Goal: Task Accomplishment & Management: Manage account settings

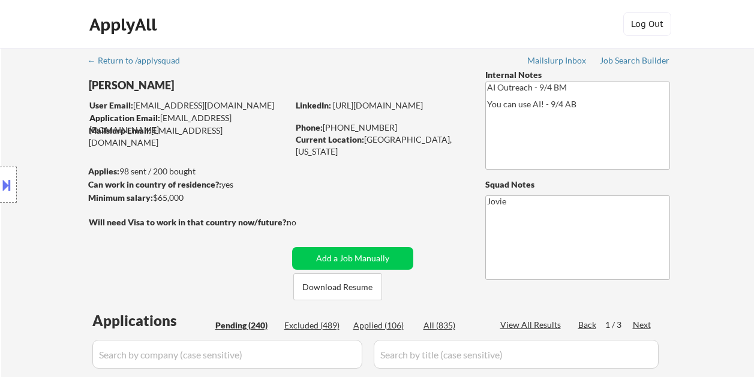
select select ""pending""
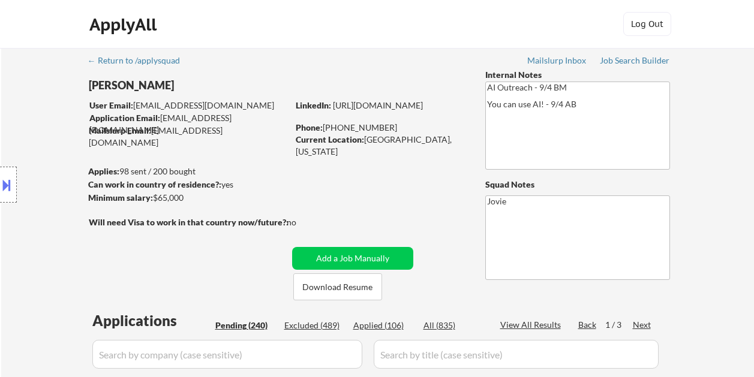
select select ""pending""
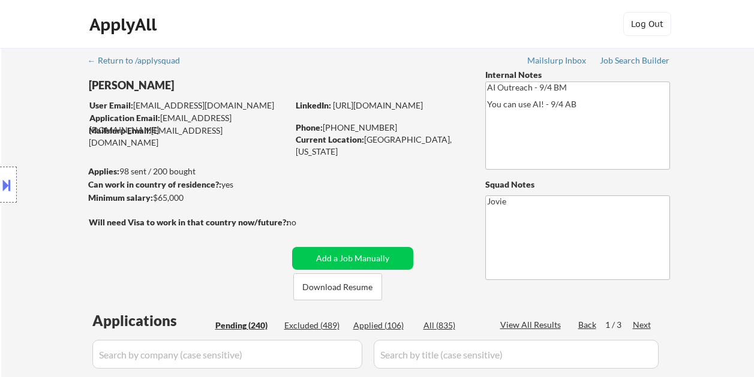
select select ""pending""
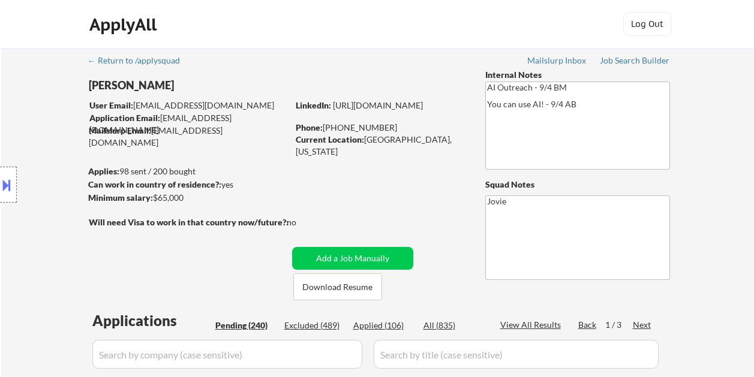
select select ""pending""
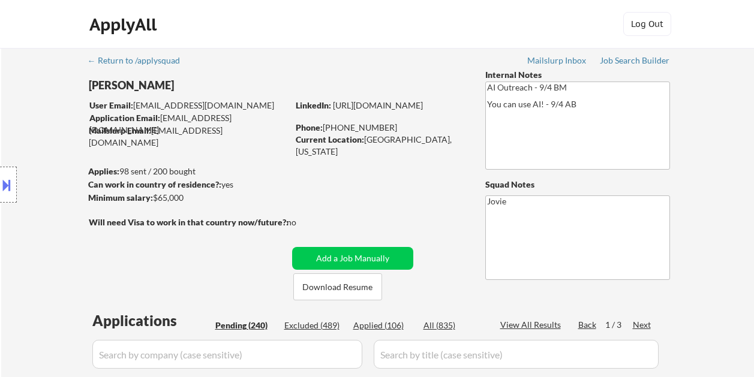
select select ""pending""
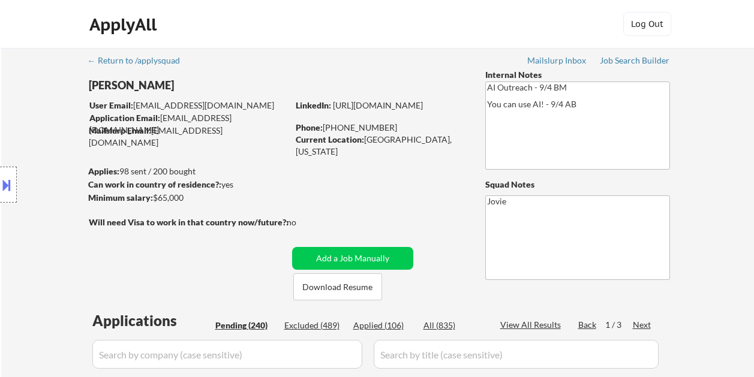
select select ""pending""
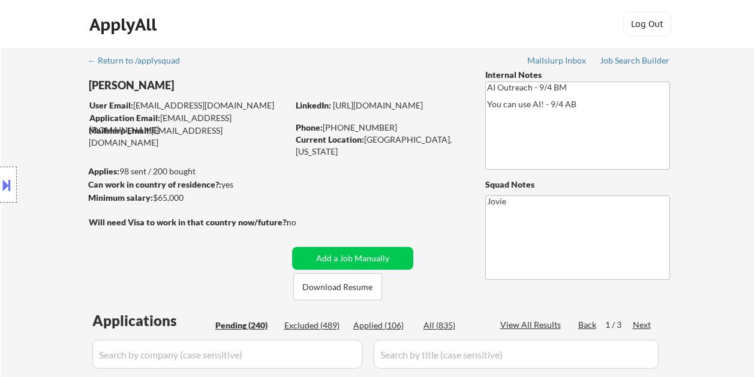
select select ""pending""
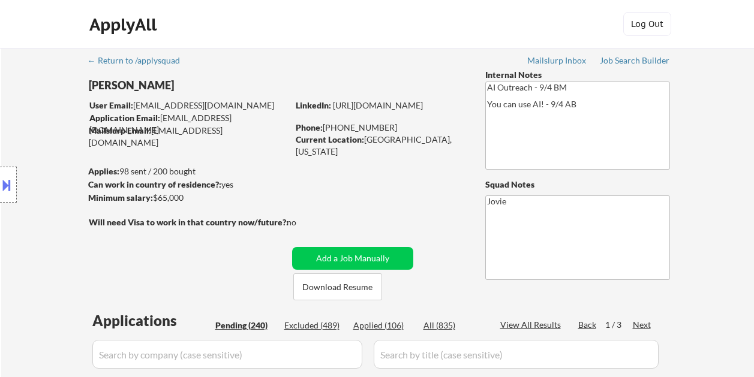
select select ""pending""
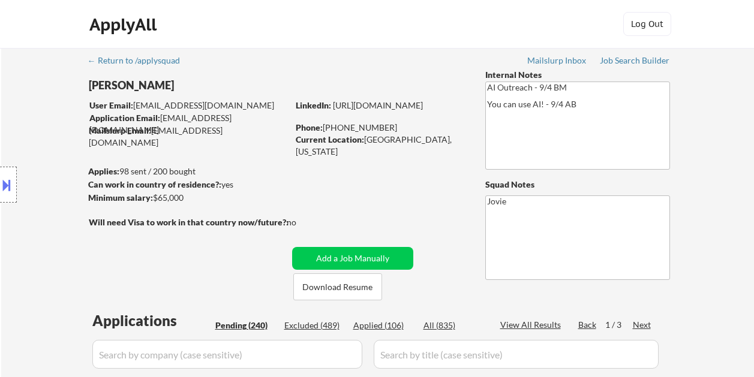
select select ""pending""
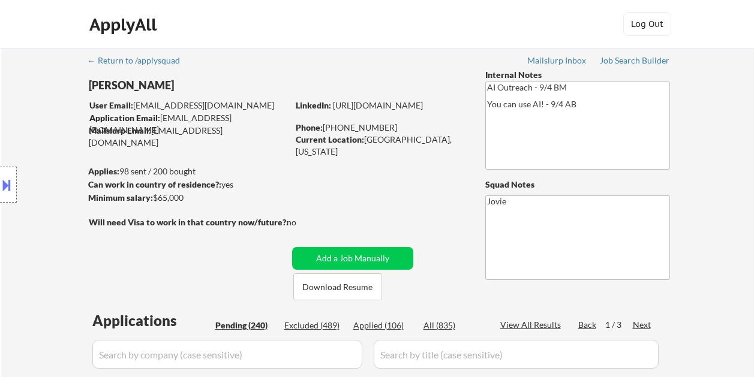
select select ""pending""
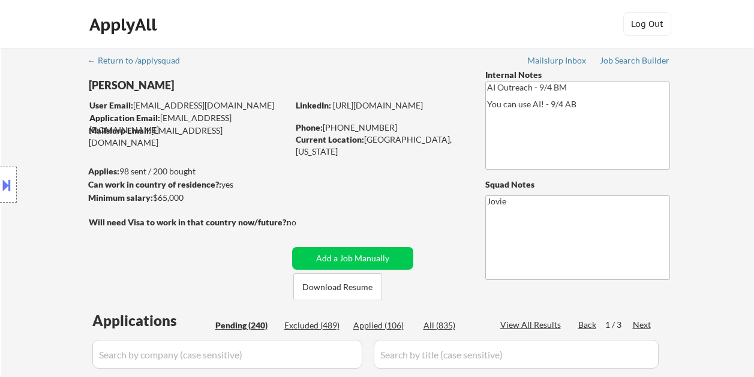
select select ""pending""
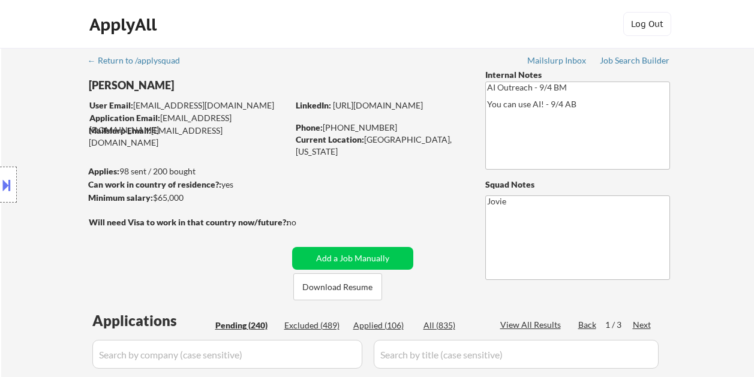
select select ""pending""
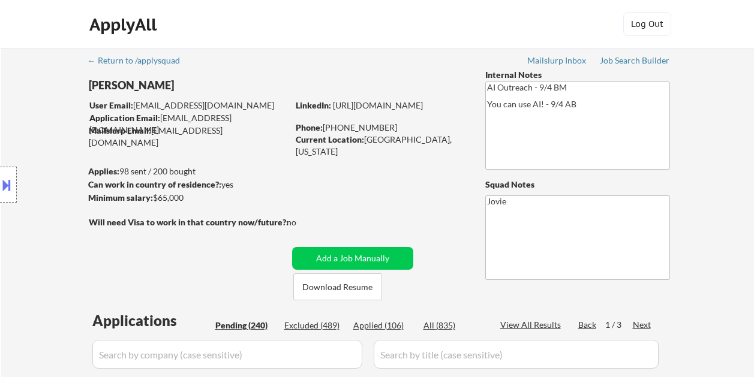
select select ""pending""
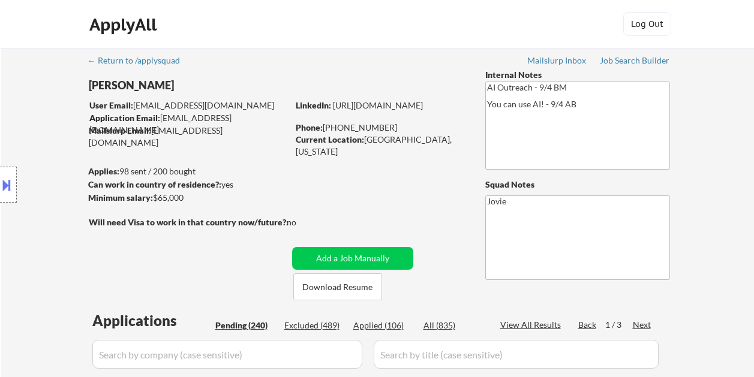
select select ""pending""
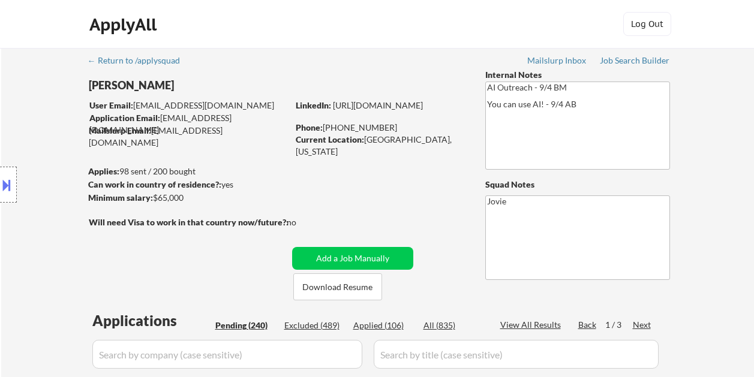
select select ""pending""
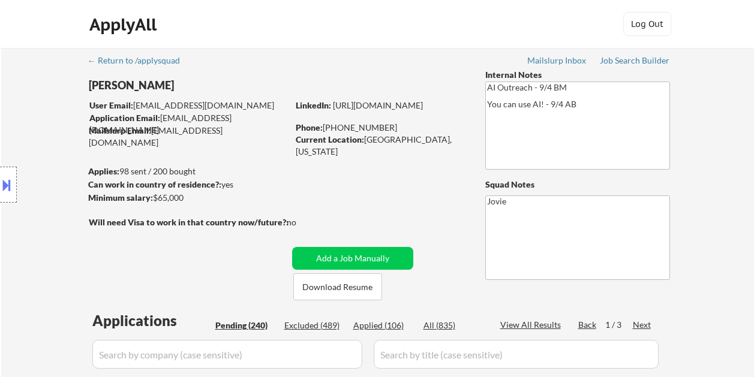
select select ""pending""
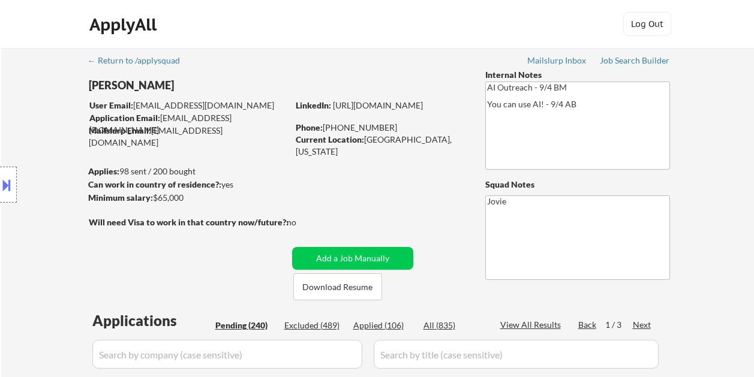
select select ""pending""
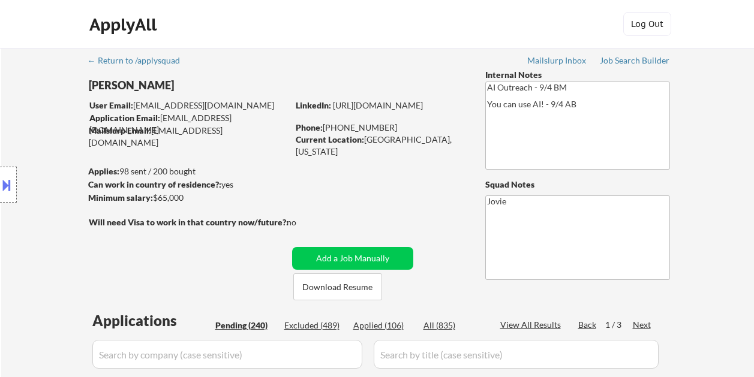
select select ""pending""
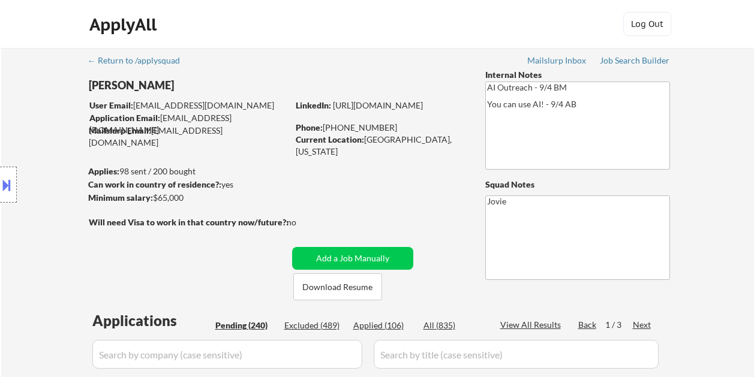
select select ""pending""
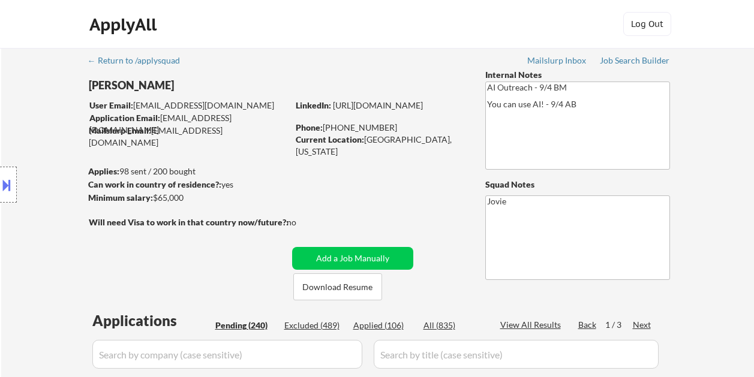
select select ""pending""
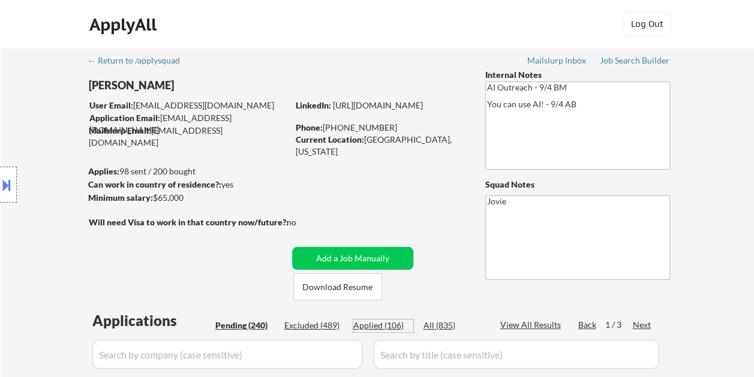
click at [379, 328] on div "Applied (106)" at bounding box center [383, 326] width 60 height 12
select select ""applied""
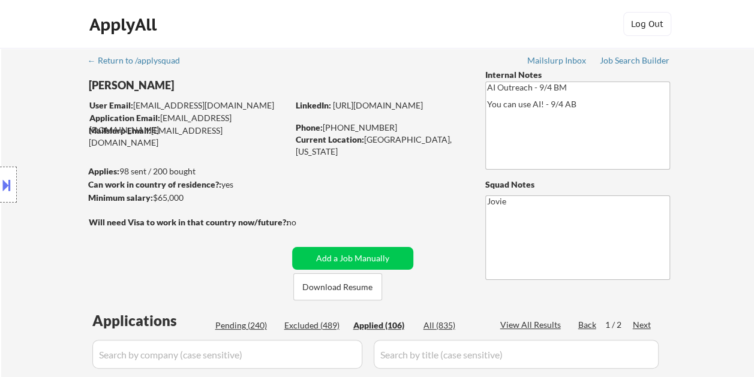
select select ""applied""
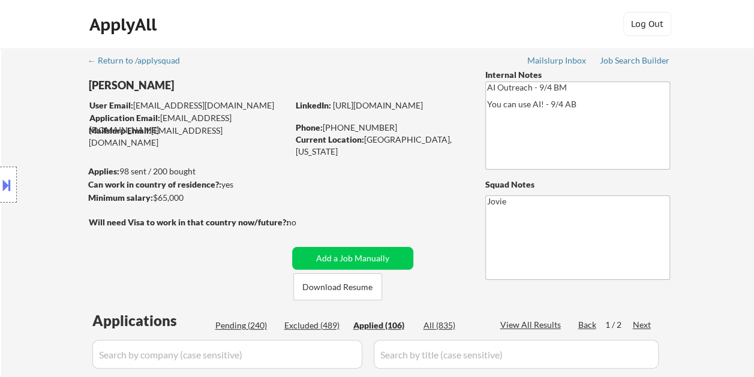
select select ""applied""
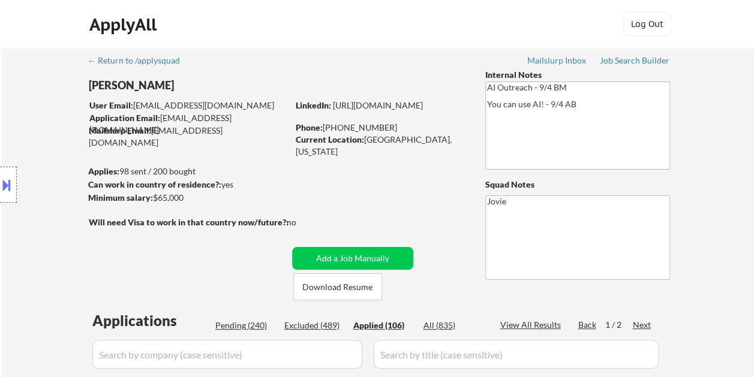
select select ""applied""
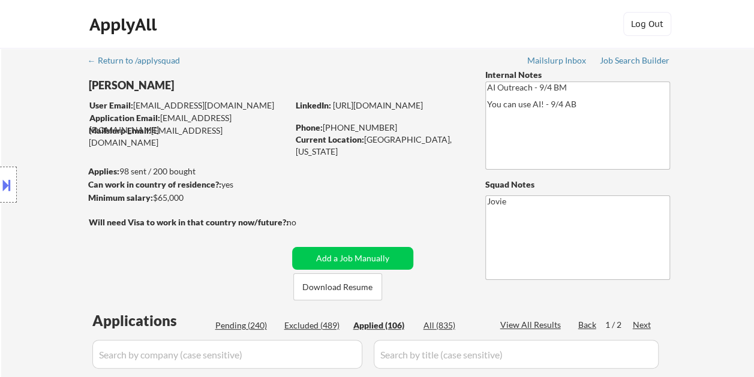
select select ""applied""
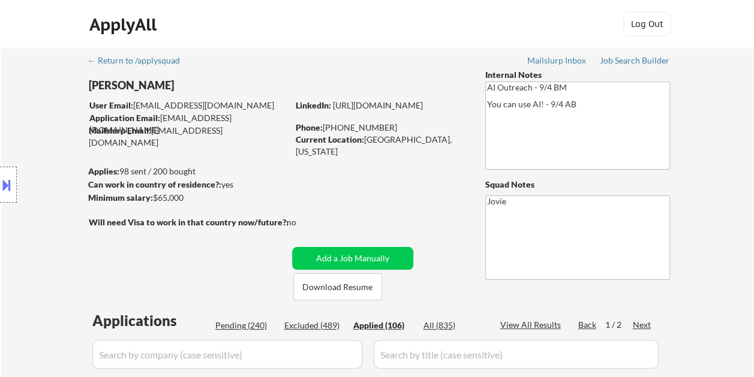
select select ""applied""
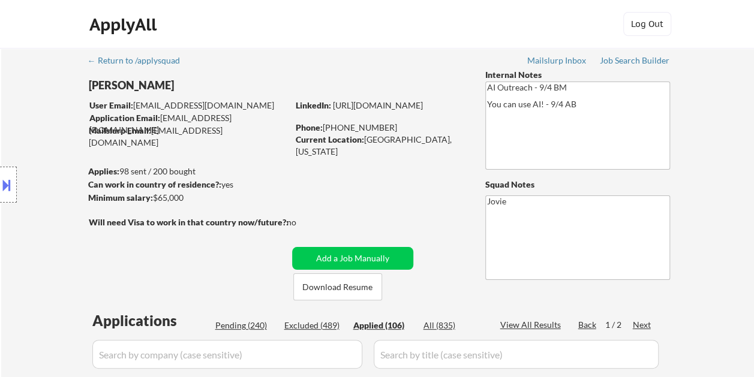
select select ""applied""
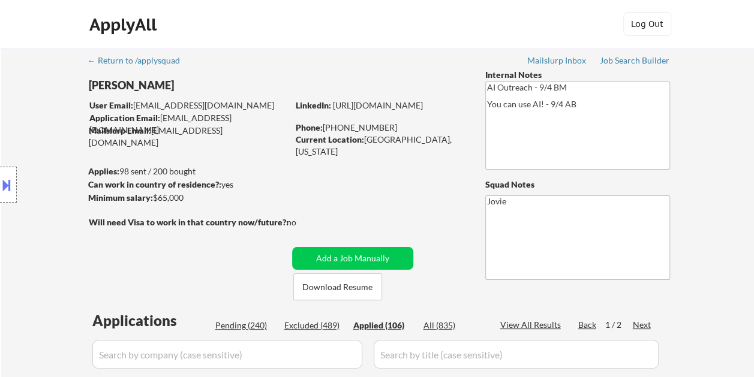
select select ""applied""
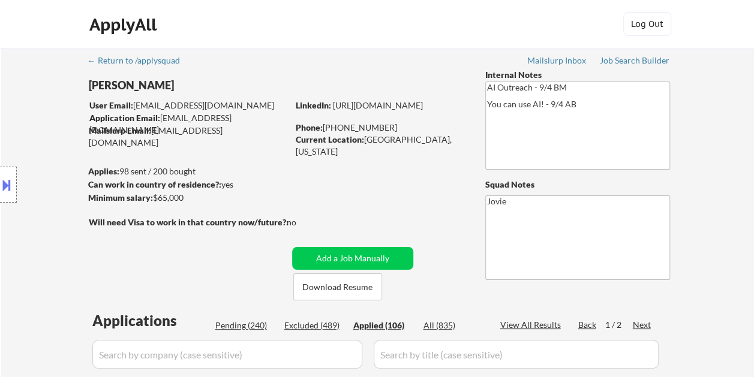
select select ""applied""
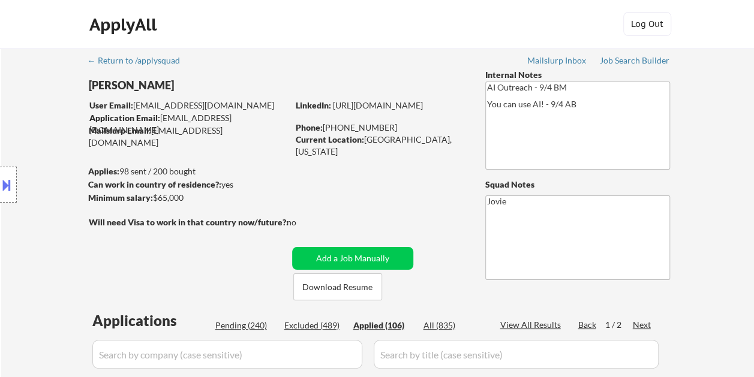
select select ""applied""
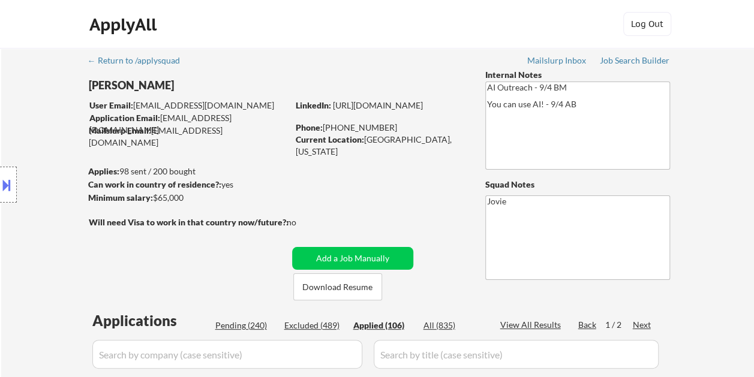
select select ""applied""
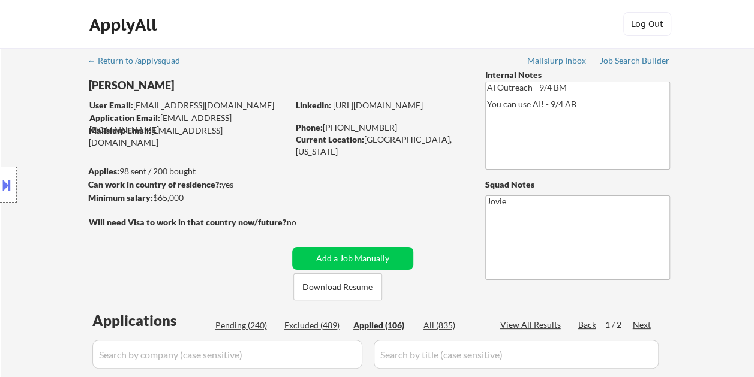
select select ""applied""
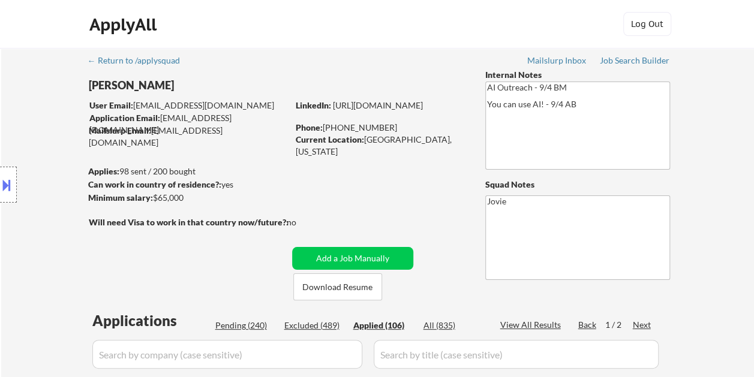
select select ""applied""
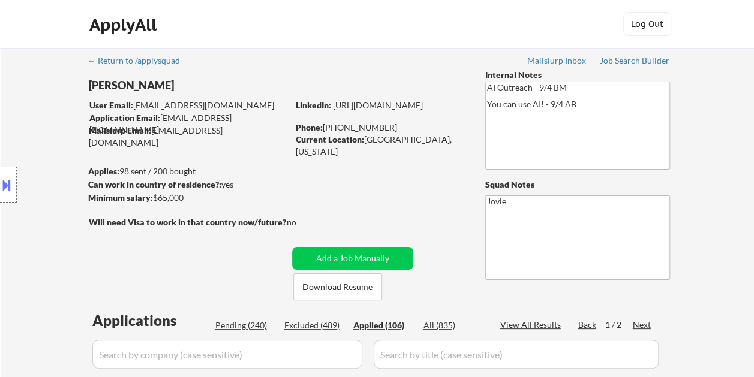
select select ""applied""
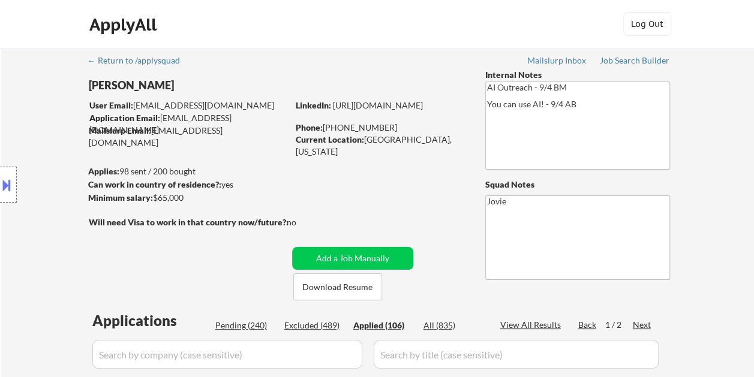
select select ""applied""
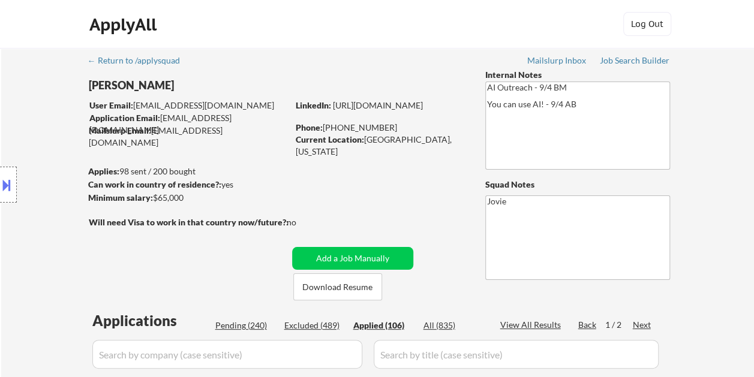
select select ""applied""
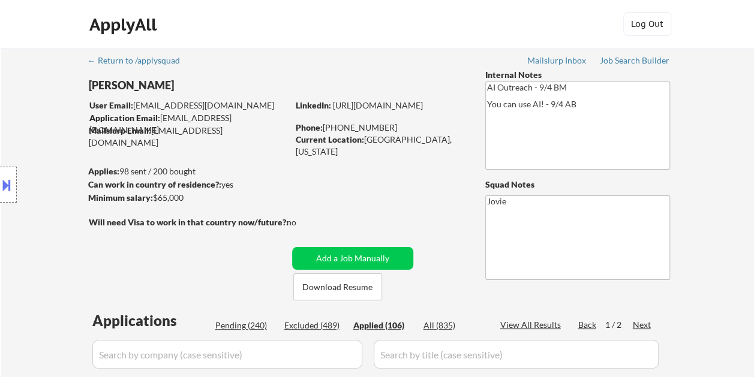
select select ""applied""
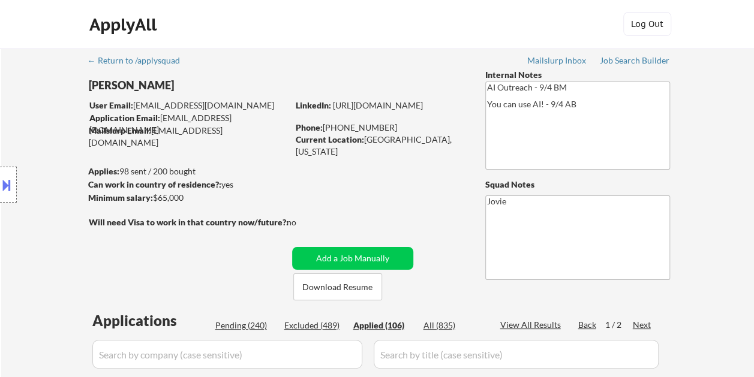
select select ""applied""
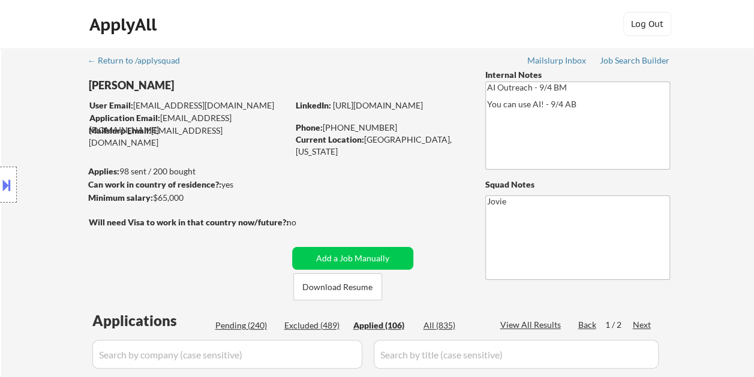
select select ""applied""
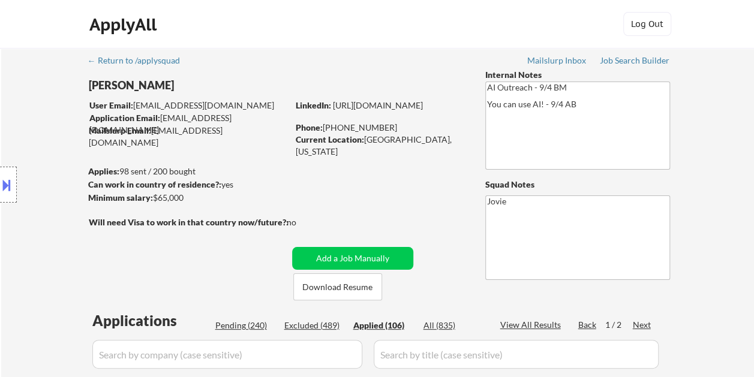
select select ""applied""
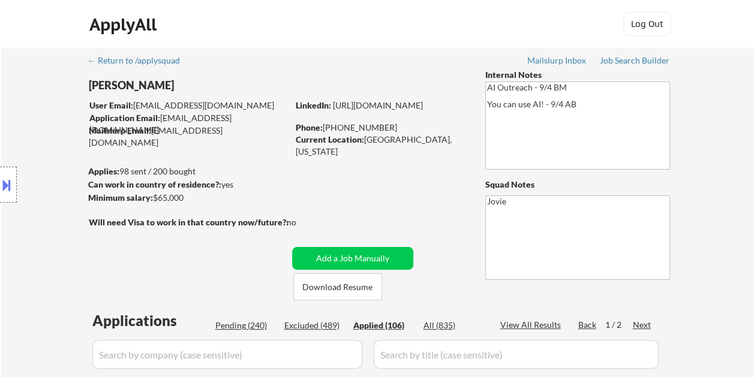
select select ""applied""
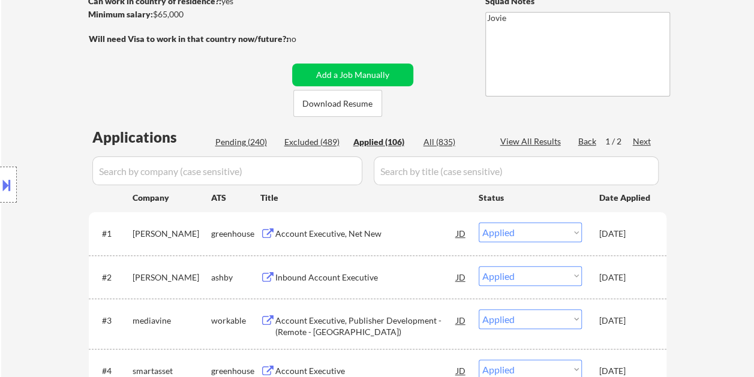
scroll to position [180, 0]
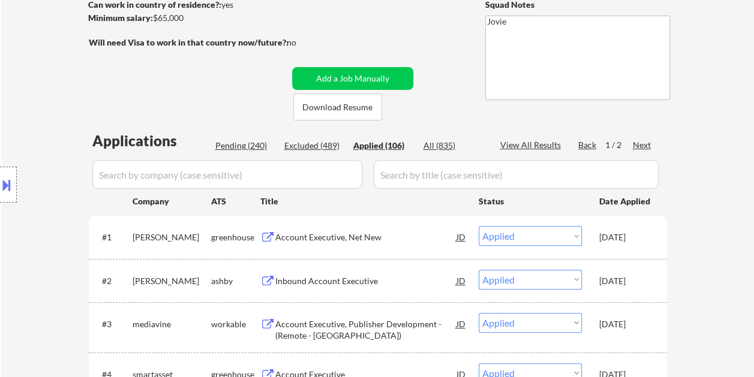
click at [236, 146] on div "Pending (240)" at bounding box center [245, 146] width 60 height 12
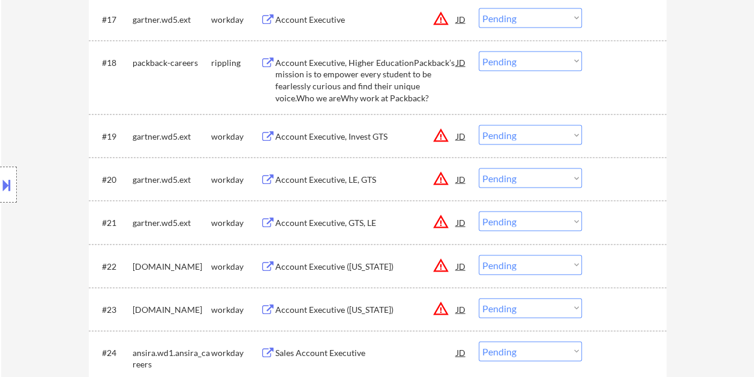
scroll to position [1140, 0]
click at [638, 144] on div at bounding box center [625, 138] width 53 height 22
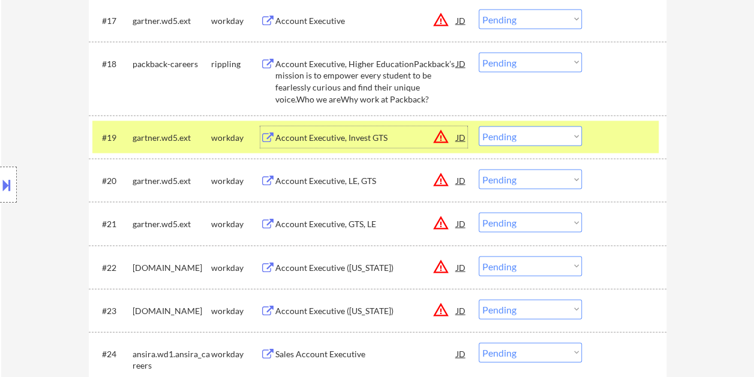
click at [369, 135] on div "Account Executive, Invest GTS" at bounding box center [365, 138] width 181 height 12
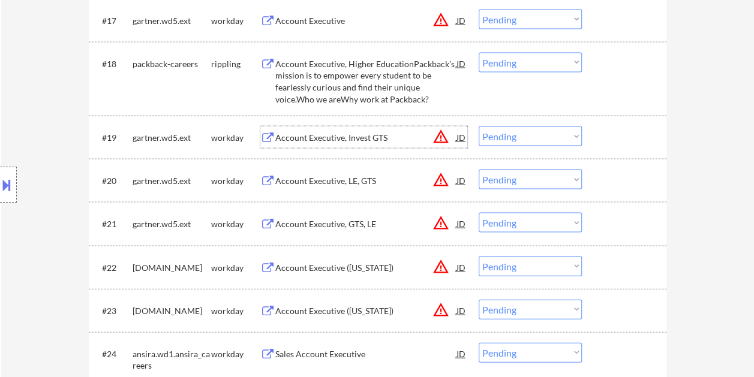
click at [595, 132] on div "#19 gartner.wd5.ext workday Account Executive, Invest GTS JD warning_amber Choo…" at bounding box center [375, 137] width 566 height 32
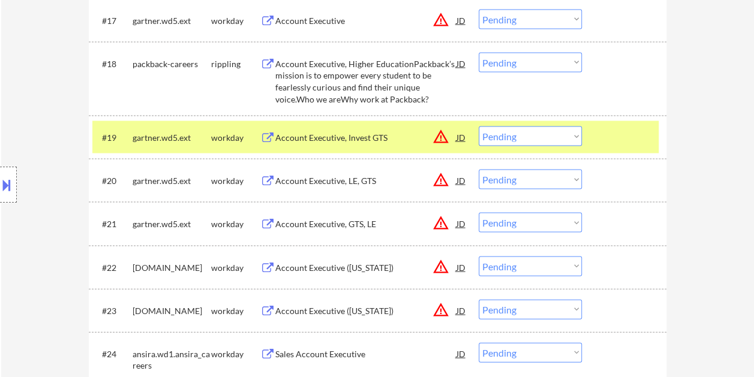
click at [572, 134] on select "Choose an option... Pending Applied Excluded (Questions) Excluded (Expired) Exc…" at bounding box center [530, 137] width 103 height 20
click at [479, 127] on select "Choose an option... Pending Applied Excluded (Questions) Excluded (Expired) Exc…" at bounding box center [530, 137] width 103 height 20
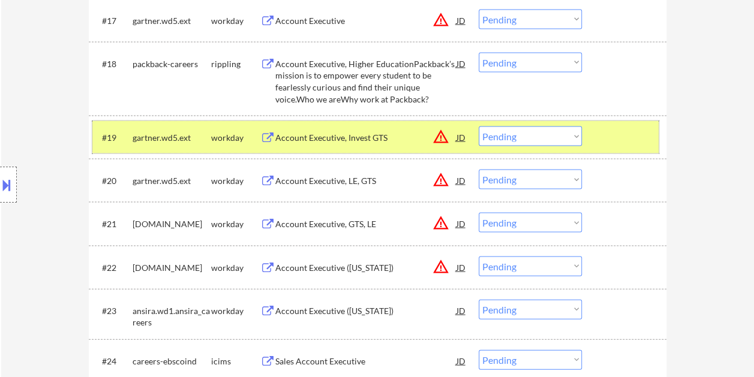
click at [616, 129] on div at bounding box center [625, 138] width 53 height 22
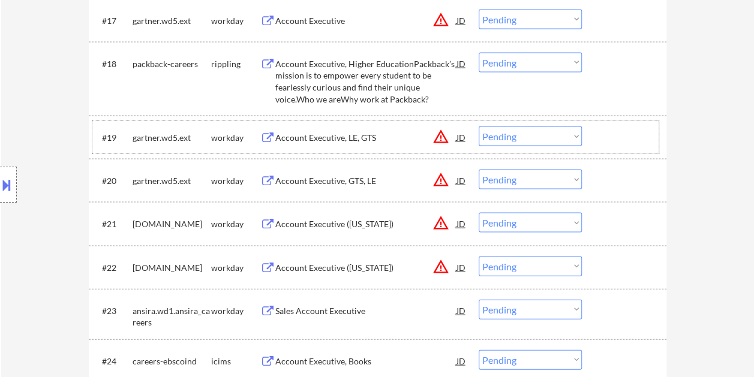
click at [607, 134] on div at bounding box center [625, 138] width 53 height 22
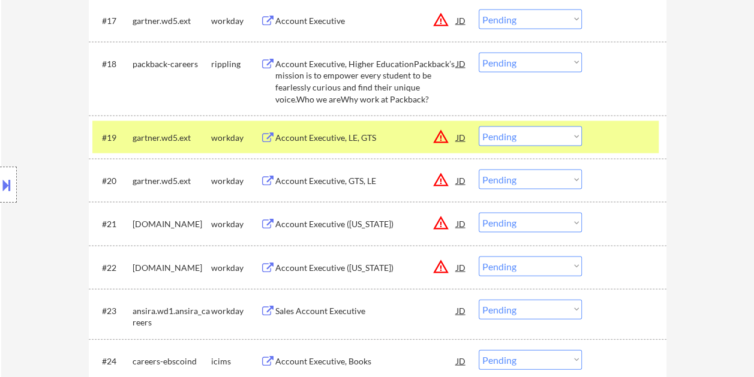
click at [640, 180] on div at bounding box center [625, 181] width 53 height 22
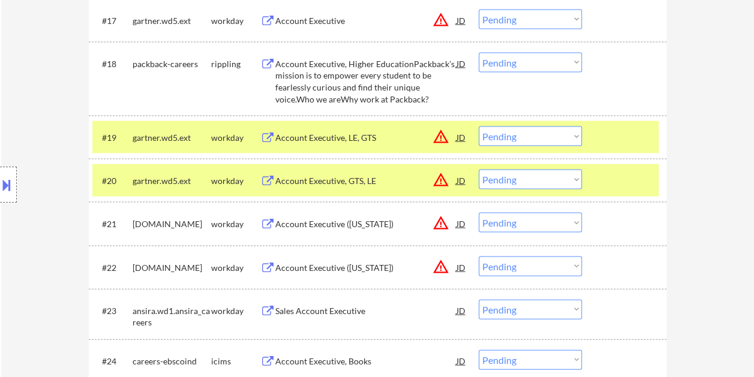
click at [607, 139] on div at bounding box center [625, 138] width 53 height 22
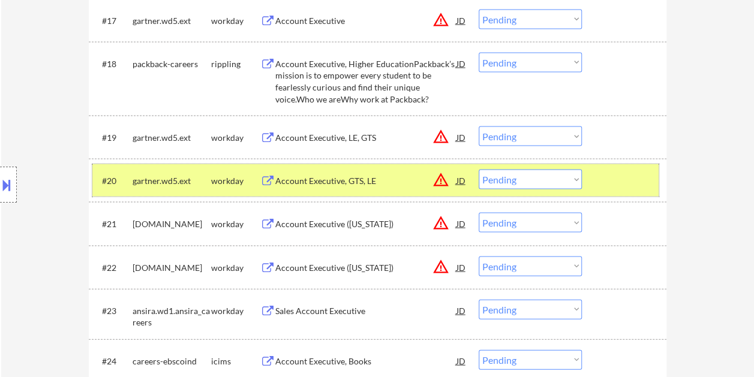
click at [609, 172] on div at bounding box center [625, 181] width 53 height 22
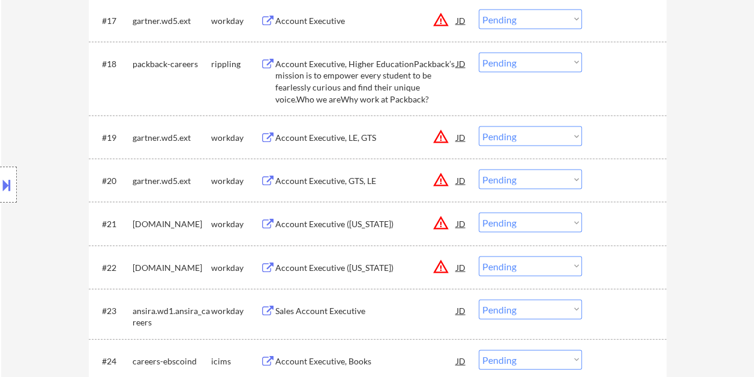
click at [613, 146] on div at bounding box center [625, 138] width 53 height 22
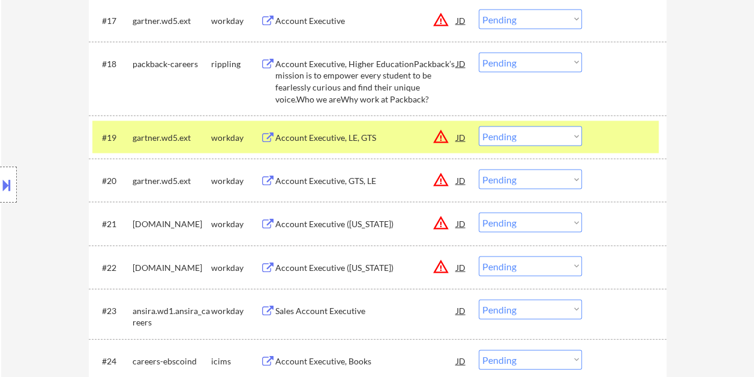
click at [350, 142] on div "Account Executive, LE, GTS" at bounding box center [365, 138] width 181 height 12
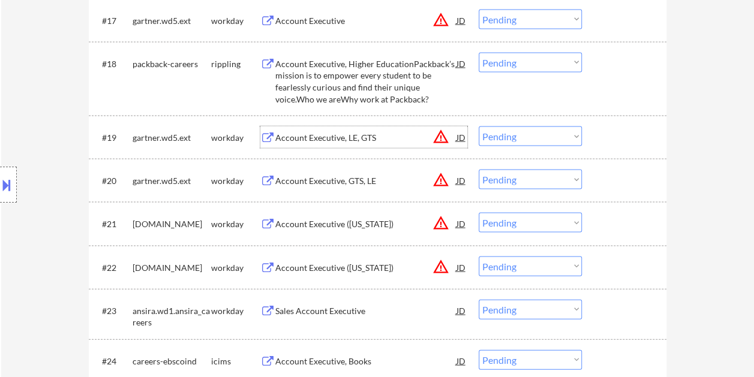
drag, startPoint x: 606, startPoint y: 143, endPoint x: 588, endPoint y: 137, distance: 19.0
click at [605, 143] on div at bounding box center [625, 138] width 53 height 22
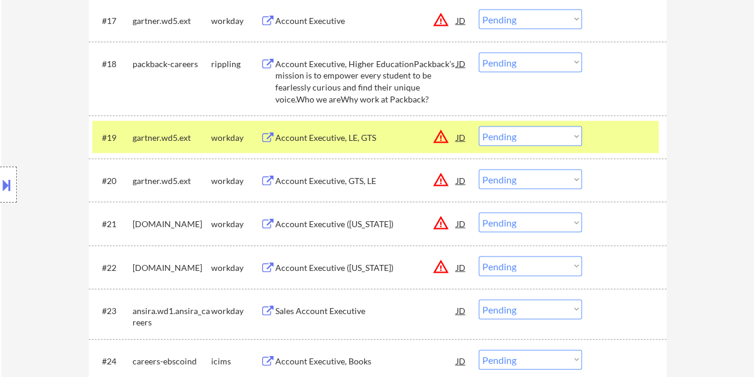
click at [578, 137] on select "Choose an option... Pending Applied Excluded (Questions) Excluded (Expired) Exc…" at bounding box center [530, 137] width 103 height 20
click at [479, 127] on select "Choose an option... Pending Applied Excluded (Questions) Excluded (Expired) Exc…" at bounding box center [530, 137] width 103 height 20
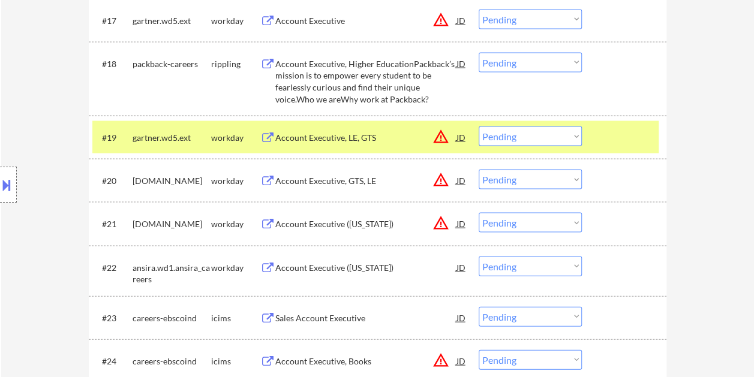
click at [610, 136] on div at bounding box center [625, 138] width 53 height 22
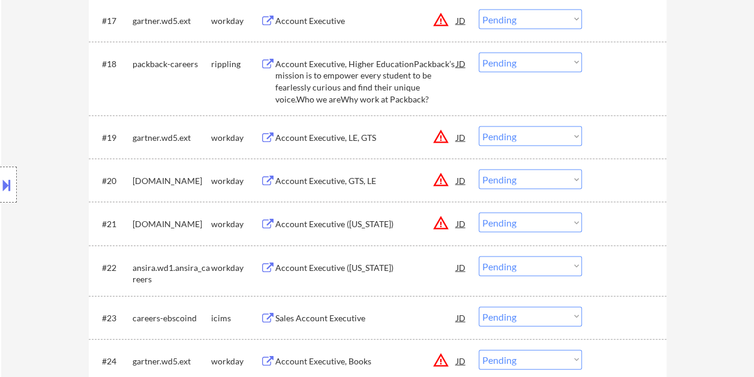
click at [622, 136] on div at bounding box center [625, 138] width 53 height 22
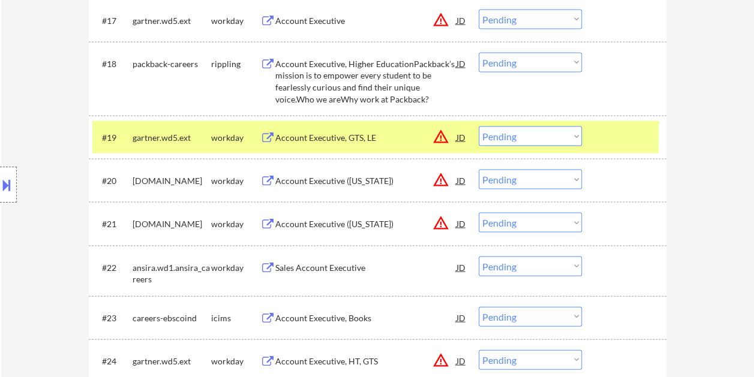
click at [344, 133] on div "Account Executive, GTS, LE" at bounding box center [365, 138] width 181 height 12
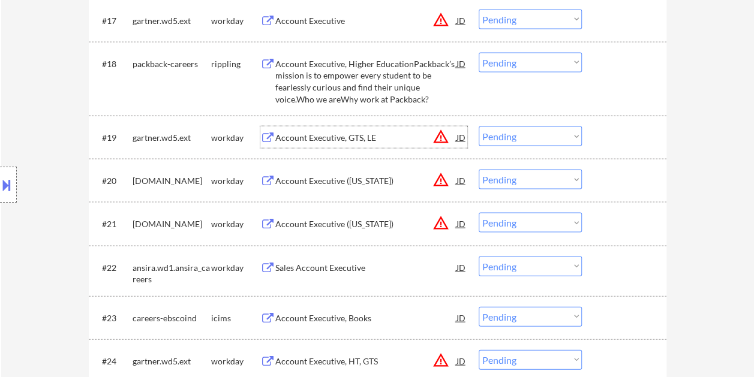
click at [601, 131] on div at bounding box center [625, 138] width 53 height 22
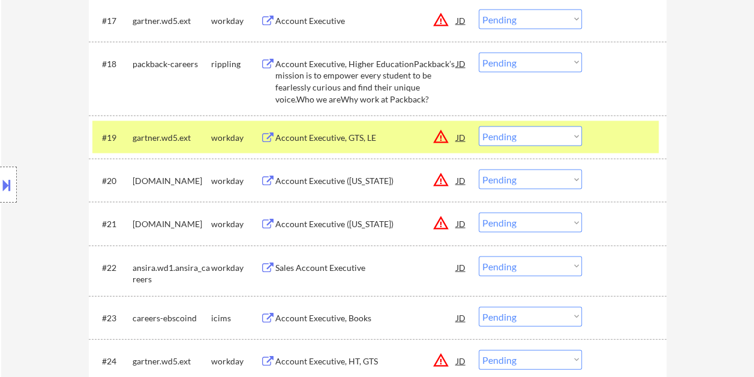
click at [571, 132] on select "Choose an option... Pending Applied Excluded (Questions) Excluded (Expired) Exc…" at bounding box center [530, 137] width 103 height 20
click at [479, 127] on select "Choose an option... Pending Applied Excluded (Questions) Excluded (Expired) Exc…" at bounding box center [530, 137] width 103 height 20
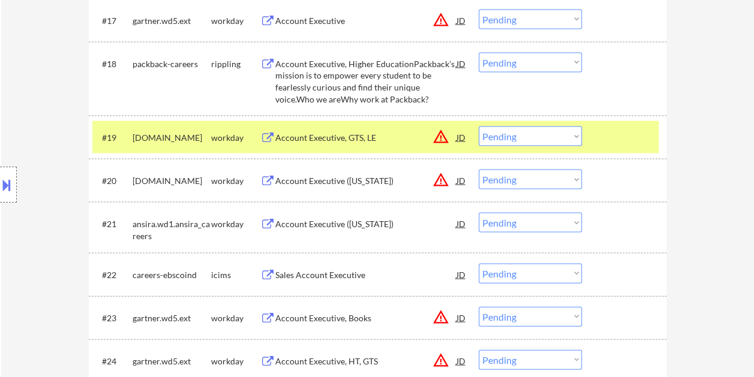
click at [616, 140] on div at bounding box center [625, 138] width 53 height 22
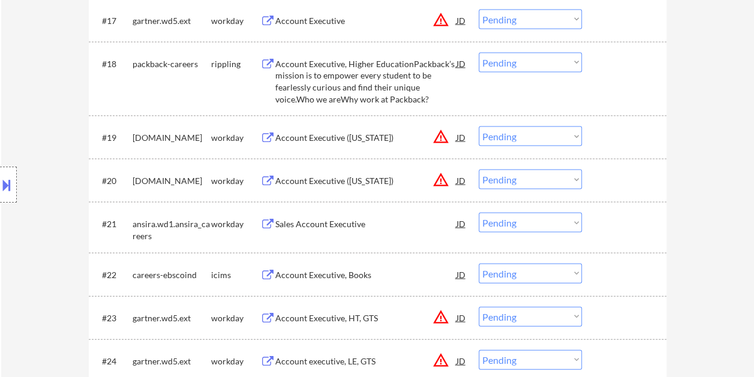
click at [620, 136] on div at bounding box center [625, 138] width 53 height 22
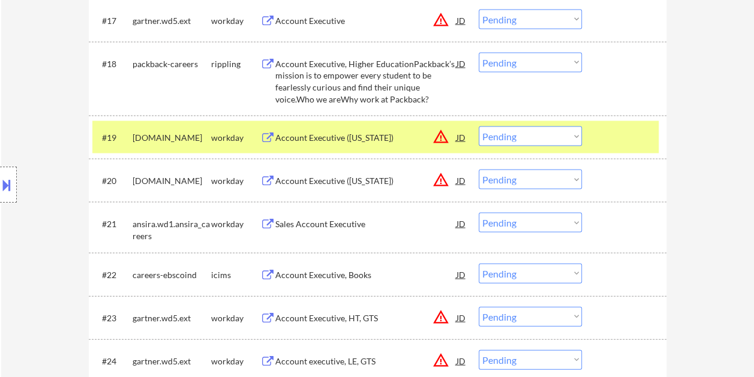
click at [391, 139] on div "Account Executive ([US_STATE])" at bounding box center [365, 138] width 181 height 12
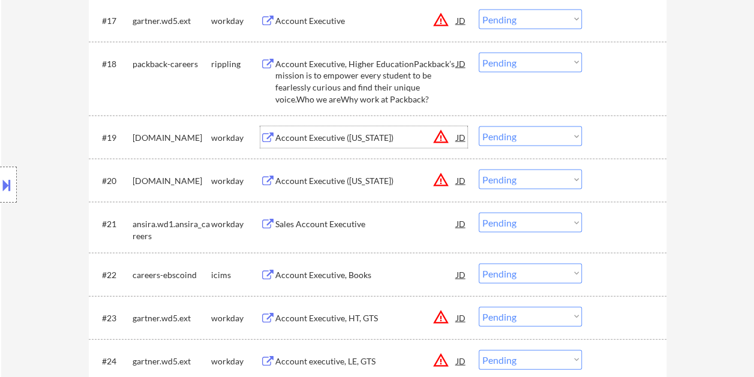
click at [589, 139] on div "#19 [DOMAIN_NAME] workday Account Executive ([US_STATE]) JD warning_amber Choos…" at bounding box center [375, 137] width 566 height 32
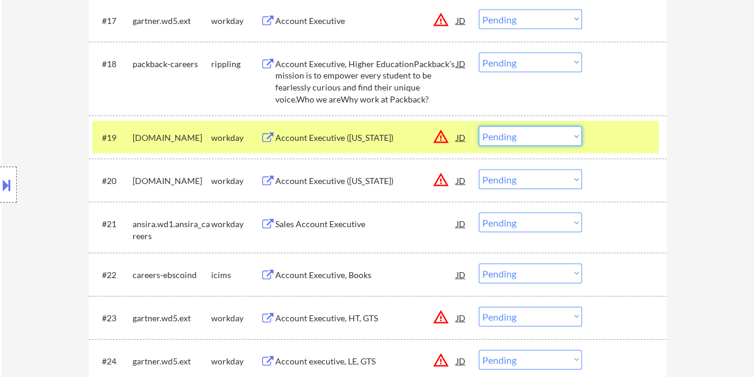
click at [574, 138] on select "Choose an option... Pending Applied Excluded (Questions) Excluded (Expired) Exc…" at bounding box center [530, 137] width 103 height 20
click at [479, 127] on select "Choose an option... Pending Applied Excluded (Questions) Excluded (Expired) Exc…" at bounding box center [530, 137] width 103 height 20
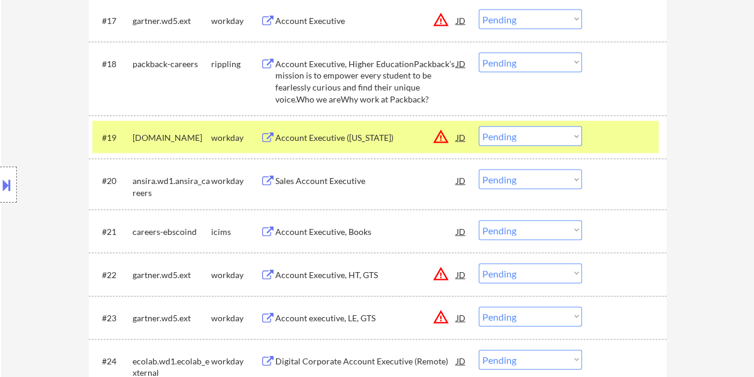
drag, startPoint x: 634, startPoint y: 139, endPoint x: 628, endPoint y: 137, distance: 6.3
click at [630, 138] on div at bounding box center [625, 138] width 53 height 22
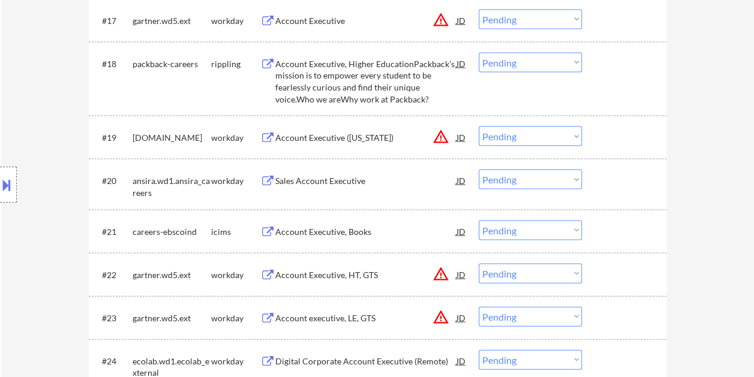
click at [617, 141] on div at bounding box center [625, 138] width 53 height 22
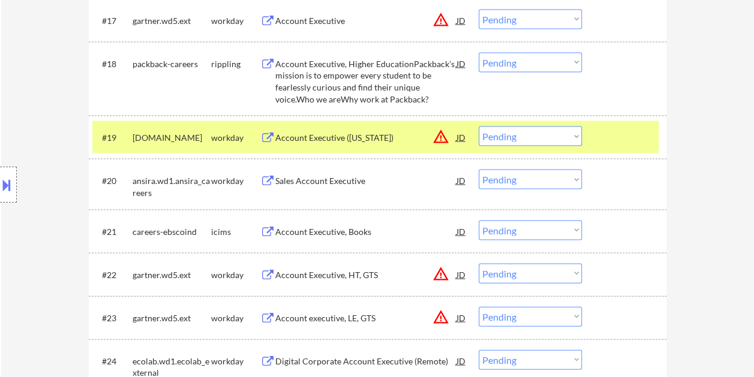
click at [394, 134] on div "Account Executive ([US_STATE])" at bounding box center [365, 138] width 181 height 12
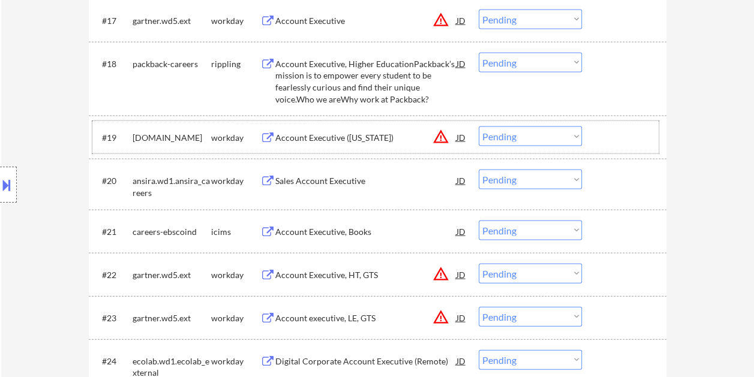
click at [603, 122] on div "#19 [DOMAIN_NAME] workday Account Executive ([US_STATE]) JD warning_amber Choos…" at bounding box center [375, 137] width 566 height 32
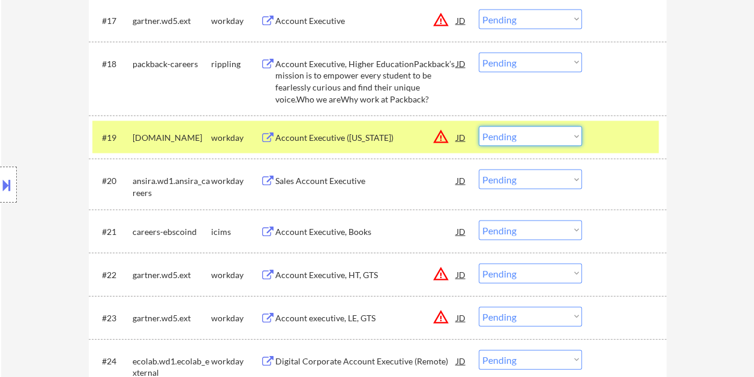
click at [573, 138] on select "Choose an option... Pending Applied Excluded (Questions) Excluded (Expired) Exc…" at bounding box center [530, 137] width 103 height 20
click at [479, 127] on select "Choose an option... Pending Applied Excluded (Questions) Excluded (Expired) Exc…" at bounding box center [530, 137] width 103 height 20
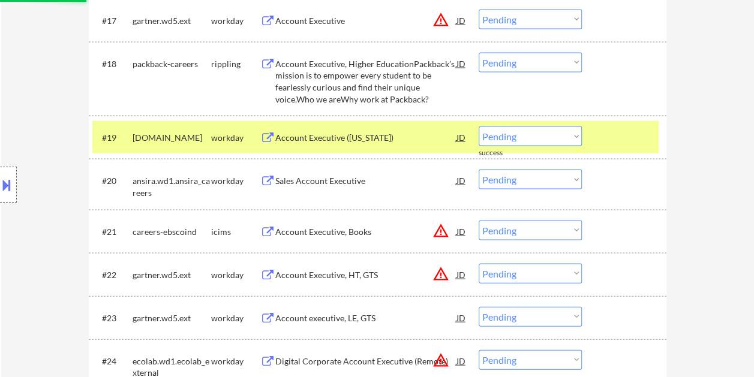
click at [607, 139] on div at bounding box center [625, 138] width 53 height 22
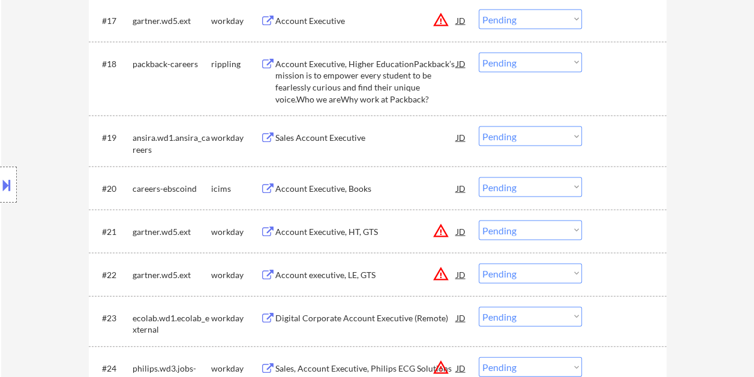
click at [608, 137] on div at bounding box center [625, 138] width 53 height 22
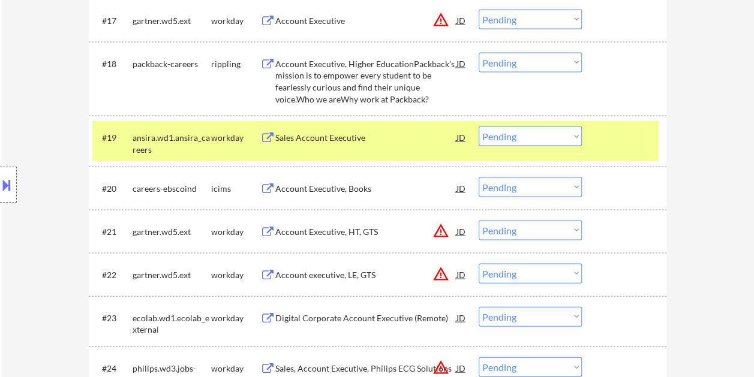
click at [369, 130] on div "Sales Account Executive" at bounding box center [365, 138] width 181 height 22
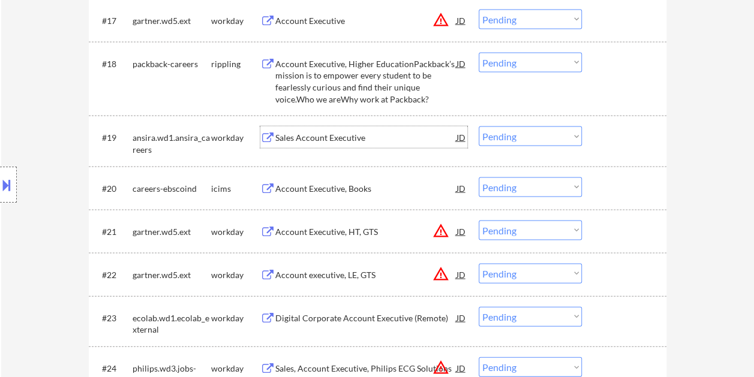
click at [607, 142] on div at bounding box center [625, 138] width 53 height 22
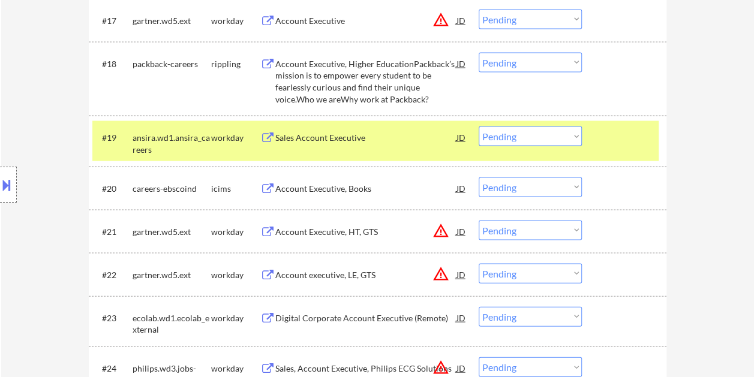
click at [575, 133] on select "Choose an option... Pending Applied Excluded (Questions) Excluded (Expired) Exc…" at bounding box center [530, 137] width 103 height 20
click at [479, 127] on select "Choose an option... Pending Applied Excluded (Questions) Excluded (Expired) Exc…" at bounding box center [530, 137] width 103 height 20
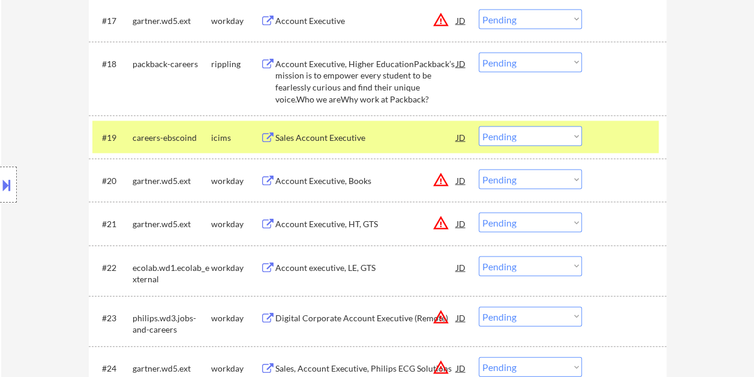
click at [597, 139] on div "#19 careers-ebscoind icims Sales Account Executive JD warning_amber Choose an o…" at bounding box center [375, 137] width 566 height 32
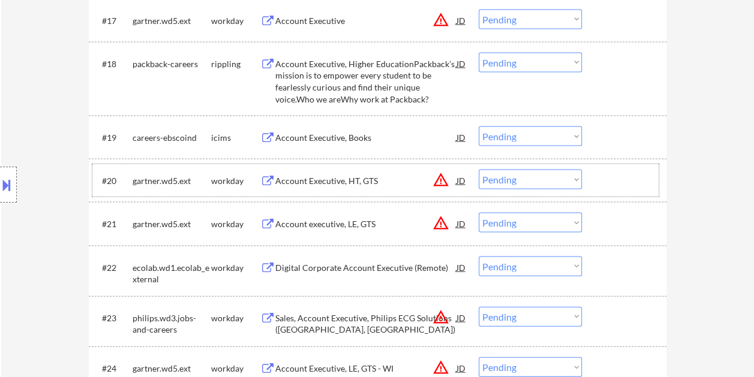
click at [613, 175] on div at bounding box center [625, 181] width 53 height 22
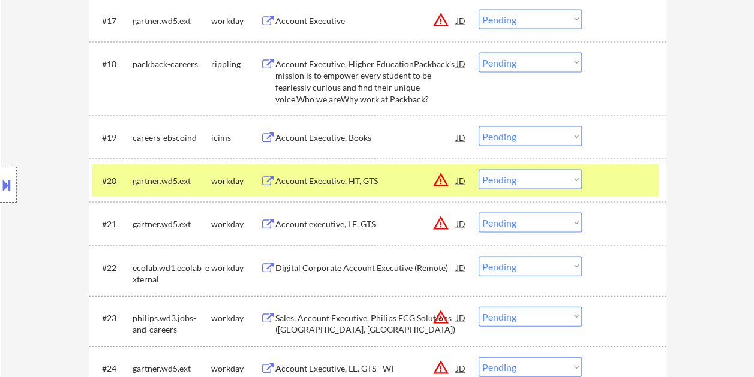
click at [617, 175] on div at bounding box center [625, 181] width 53 height 22
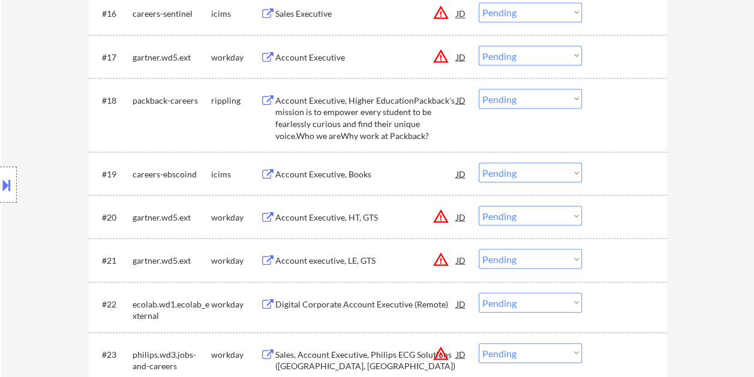
scroll to position [1080, 0]
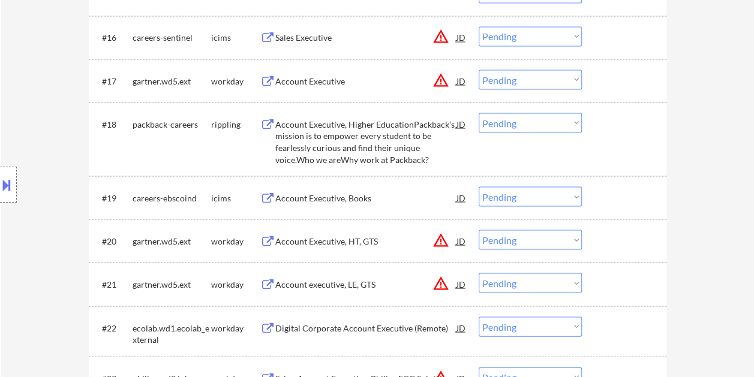
click at [601, 77] on div at bounding box center [625, 81] width 53 height 22
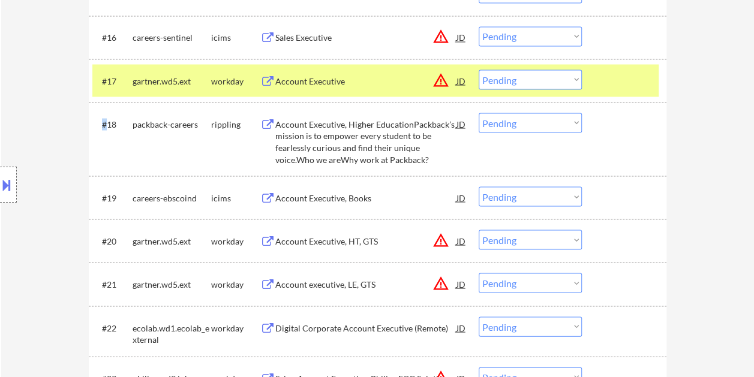
click at [601, 77] on div at bounding box center [625, 81] width 53 height 22
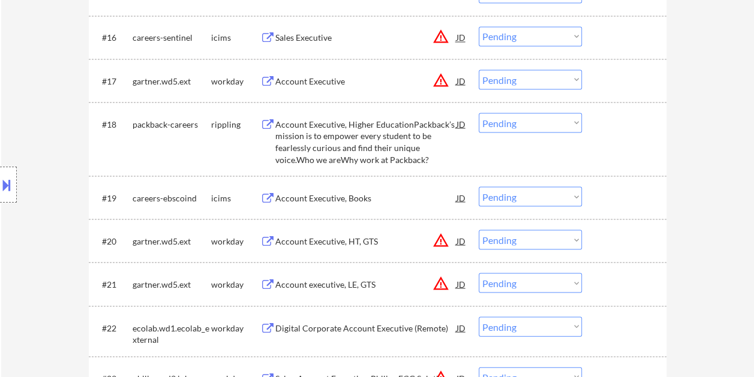
click at [607, 84] on div at bounding box center [625, 81] width 53 height 22
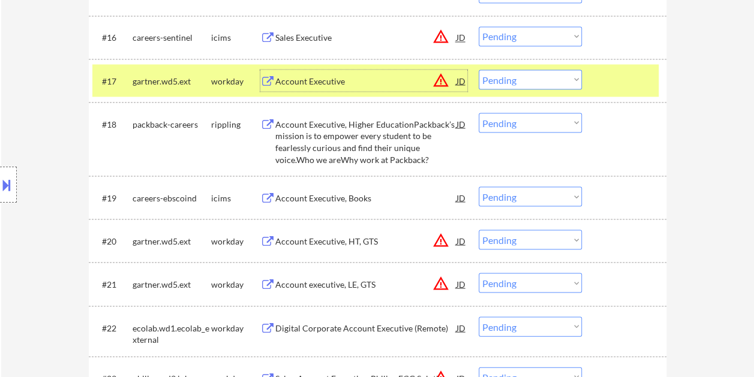
click at [392, 79] on div "Account Executive" at bounding box center [365, 81] width 181 height 12
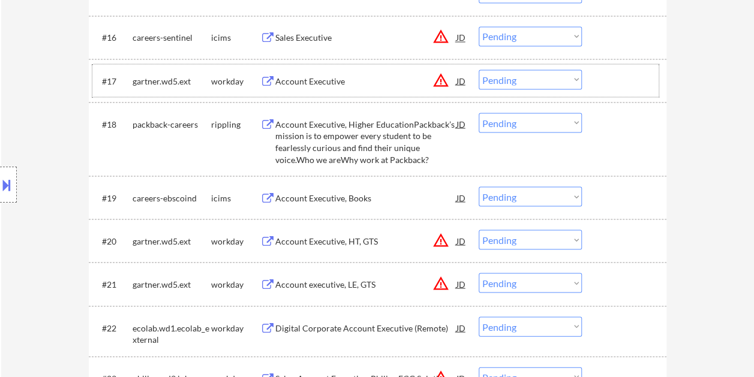
drag, startPoint x: 606, startPoint y: 77, endPoint x: 569, endPoint y: 73, distance: 37.4
click at [603, 77] on div at bounding box center [625, 81] width 53 height 22
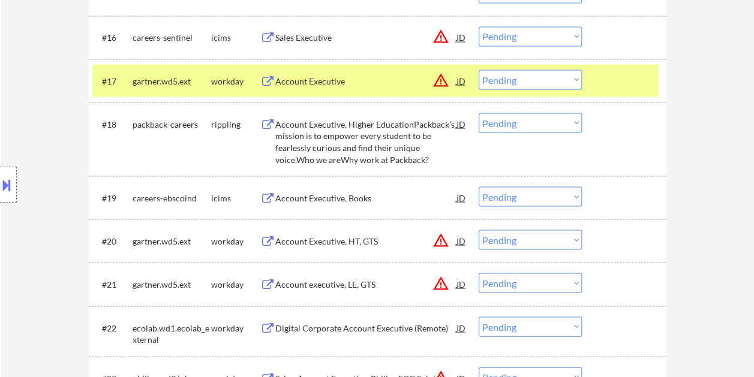
click at [566, 73] on select "Choose an option... Pending Applied Excluded (Questions) Excluded (Expired) Exc…" at bounding box center [530, 80] width 103 height 20
click at [479, 70] on select "Choose an option... Pending Applied Excluded (Questions) Excluded (Expired) Exc…" at bounding box center [530, 80] width 103 height 20
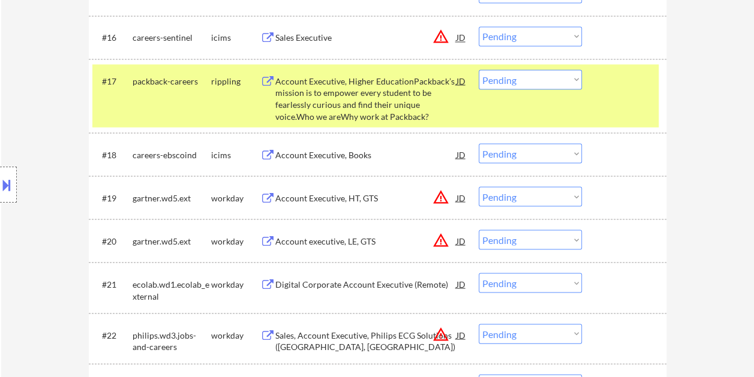
click at [632, 81] on div at bounding box center [625, 81] width 53 height 22
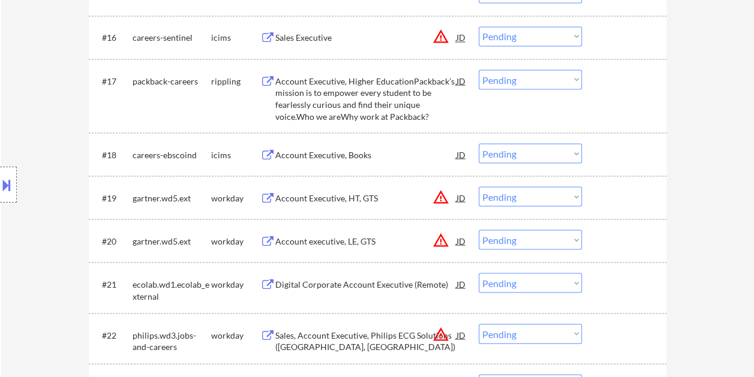
scroll to position [1140, 0]
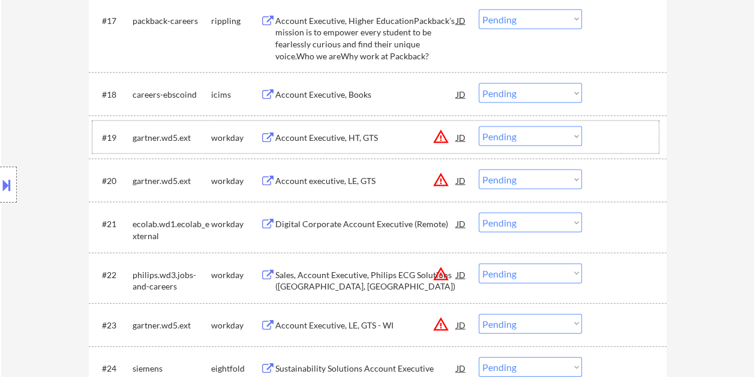
click at [601, 132] on div at bounding box center [625, 138] width 53 height 22
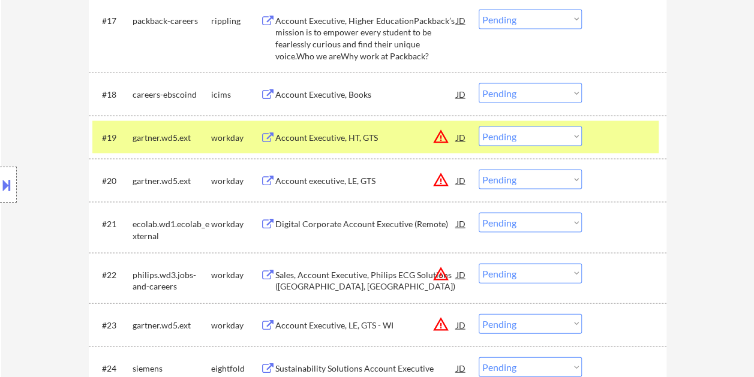
click at [309, 136] on div "Account Executive, HT, GTS" at bounding box center [365, 138] width 181 height 12
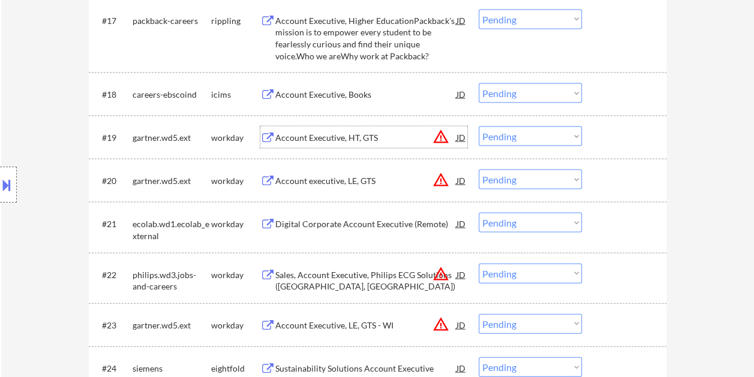
click at [574, 133] on select "Choose an option... Pending Applied Excluded (Questions) Excluded (Expired) Exc…" at bounding box center [530, 137] width 103 height 20
click at [479, 127] on select "Choose an option... Pending Applied Excluded (Questions) Excluded (Expired) Exc…" at bounding box center [530, 137] width 103 height 20
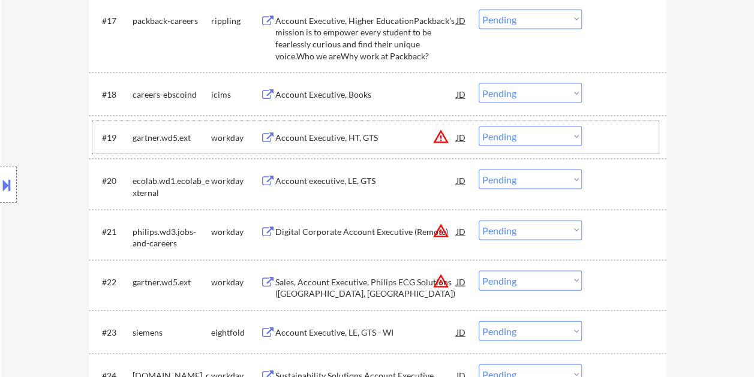
click at [605, 131] on div at bounding box center [625, 138] width 53 height 22
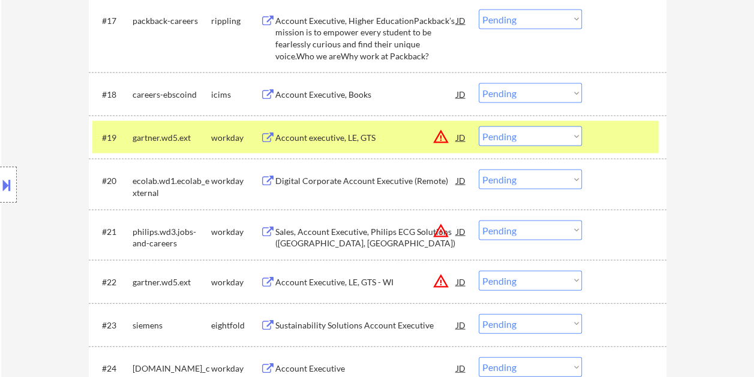
click at [347, 130] on div "Account executive, LE, GTS" at bounding box center [365, 138] width 181 height 22
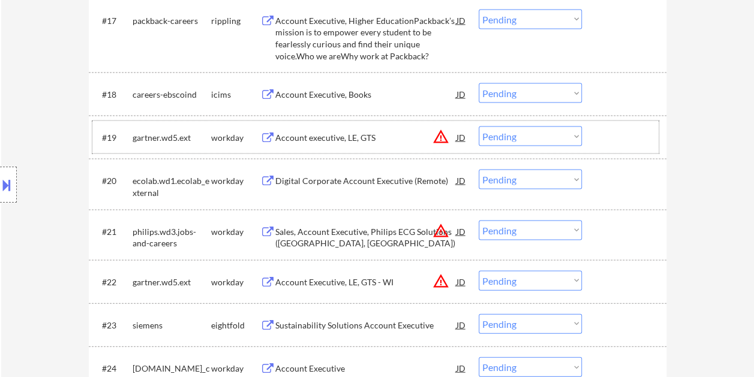
click at [600, 134] on div at bounding box center [625, 138] width 53 height 22
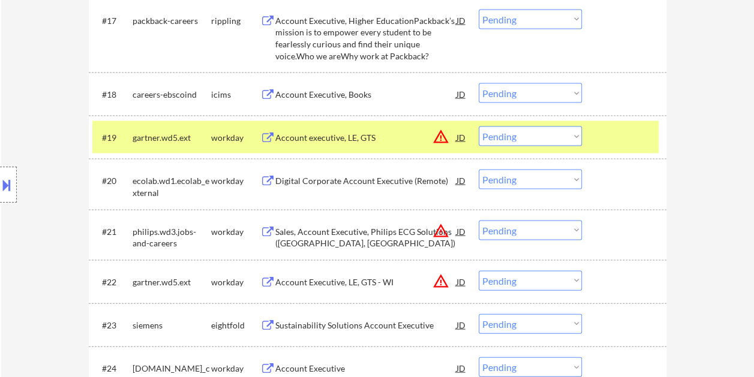
drag, startPoint x: 571, startPoint y: 138, endPoint x: 552, endPoint y: 148, distance: 21.5
click at [569, 138] on select "Choose an option... Pending Applied Excluded (Questions) Excluded (Expired) Exc…" at bounding box center [530, 137] width 103 height 20
click at [479, 127] on select "Choose an option... Pending Applied Excluded (Questions) Excluded (Expired) Exc…" at bounding box center [530, 137] width 103 height 20
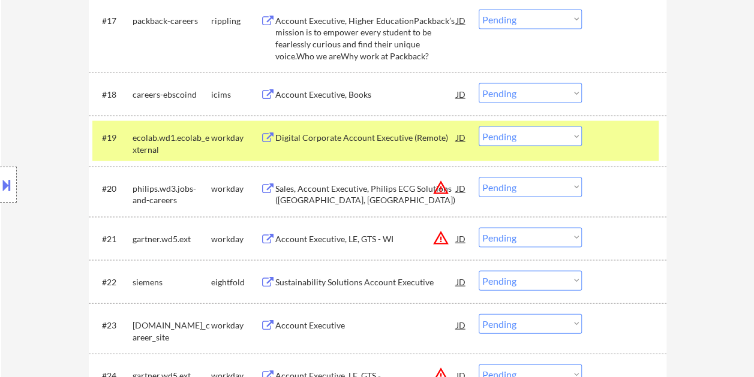
click at [620, 130] on div at bounding box center [625, 138] width 53 height 22
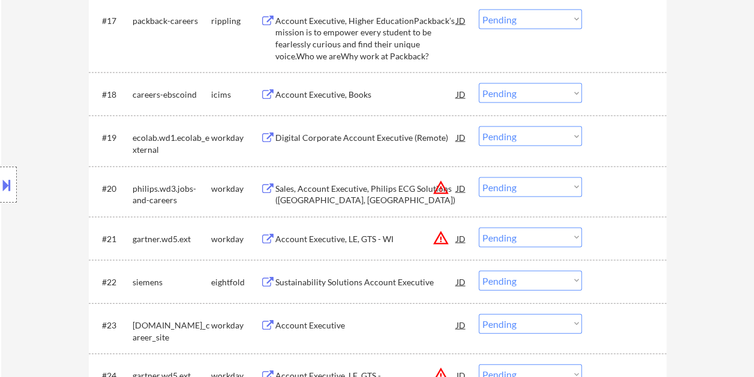
click at [617, 128] on div at bounding box center [625, 138] width 53 height 22
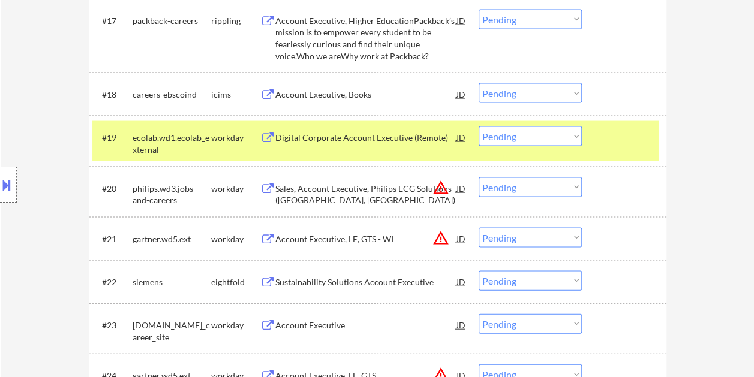
click at [328, 139] on div "Digital Corporate Account Executive (Remote)" at bounding box center [365, 138] width 181 height 12
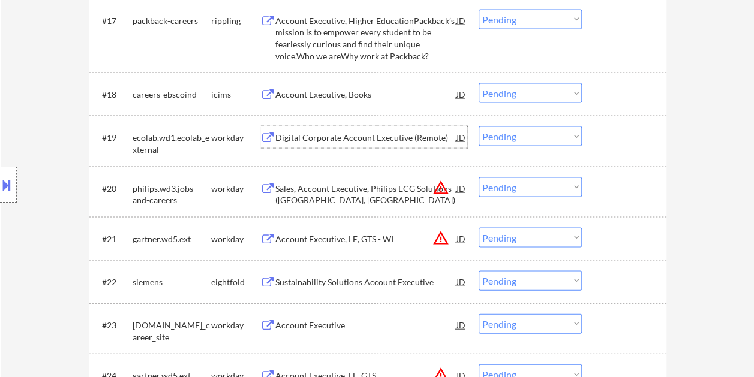
click at [602, 133] on div at bounding box center [625, 138] width 53 height 22
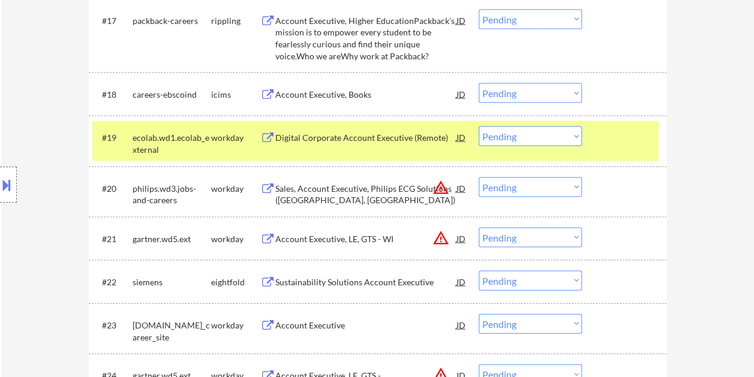
click at [577, 135] on select "Choose an option... Pending Applied Excluded (Questions) Excluded (Expired) Exc…" at bounding box center [530, 137] width 103 height 20
click at [479, 127] on select "Choose an option... Pending Applied Excluded (Questions) Excluded (Expired) Exc…" at bounding box center [530, 137] width 103 height 20
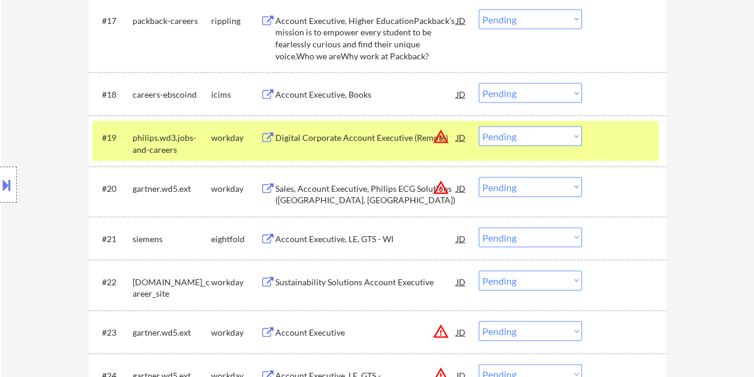
click at [611, 140] on div at bounding box center [625, 138] width 53 height 22
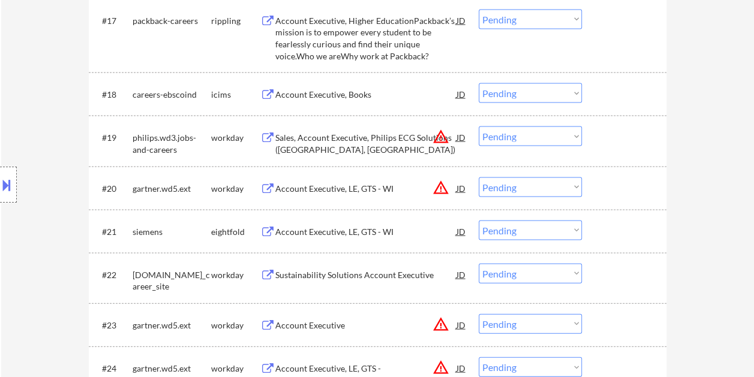
click at [617, 139] on div at bounding box center [625, 138] width 53 height 22
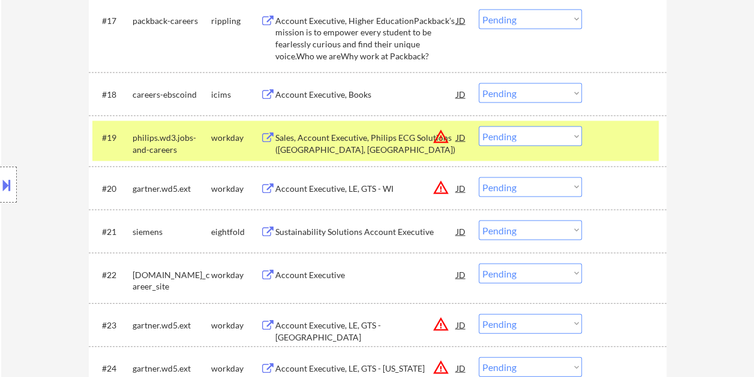
click at [371, 142] on div "Sales, Account Executive, Philips ECG Solutions ([GEOGRAPHIC_DATA], [GEOGRAPHIC…" at bounding box center [365, 143] width 181 height 23
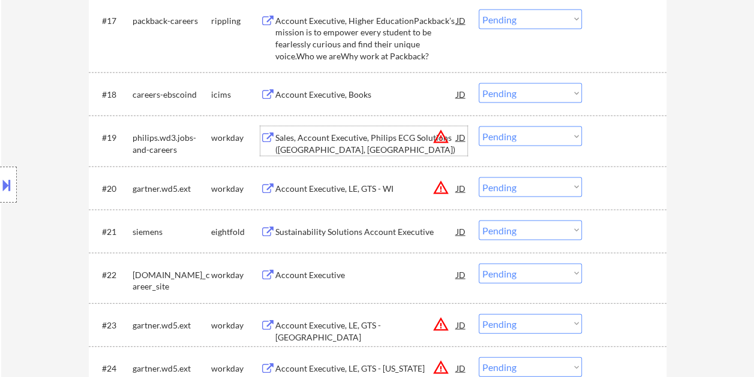
click at [603, 127] on div at bounding box center [625, 138] width 53 height 22
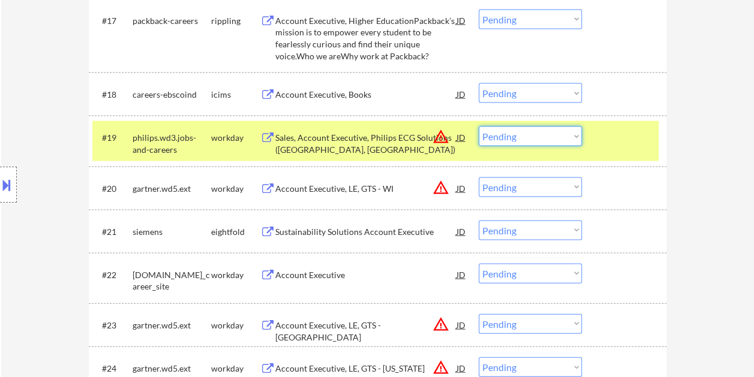
click at [575, 128] on select "Choose an option... Pending Applied Excluded (Questions) Excluded (Expired) Exc…" at bounding box center [530, 137] width 103 height 20
click at [479, 127] on select "Choose an option... Pending Applied Excluded (Questions) Excluded (Expired) Exc…" at bounding box center [530, 137] width 103 height 20
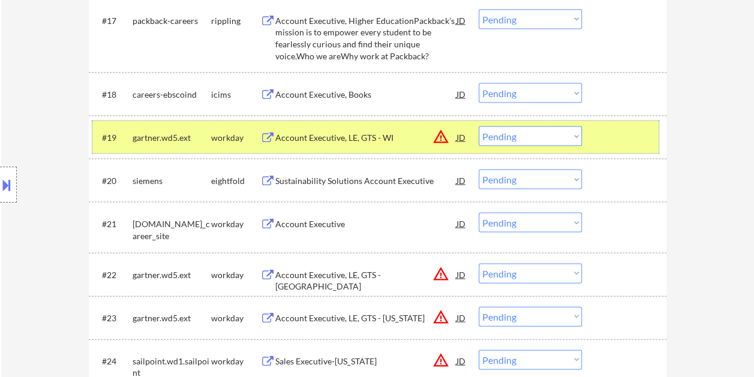
click at [632, 137] on div at bounding box center [625, 138] width 53 height 22
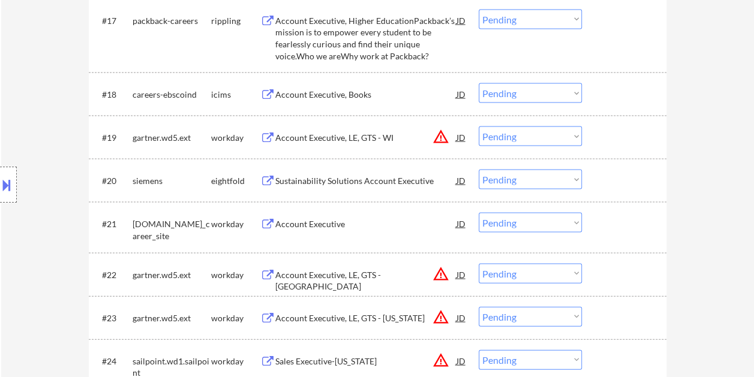
click at [632, 138] on div at bounding box center [625, 138] width 53 height 22
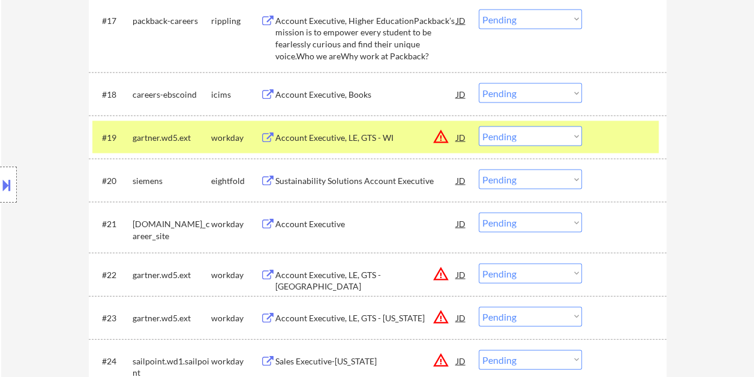
drag, startPoint x: 256, startPoint y: 136, endPoint x: 293, endPoint y: 136, distance: 37.2
click at [256, 136] on div "workday" at bounding box center [235, 138] width 49 height 12
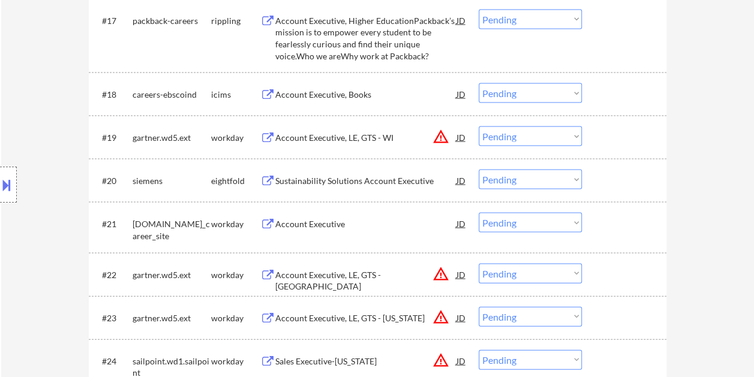
click at [598, 139] on div "#19 gartner.wd5.ext workday Account Executive, LE, GTS - WI JD warning_amber Ch…" at bounding box center [375, 137] width 566 height 32
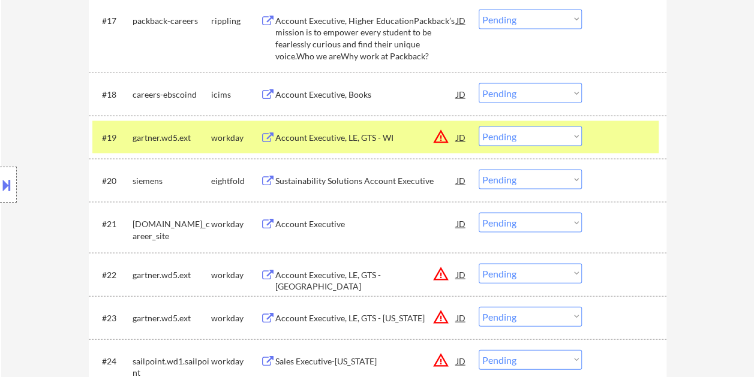
click at [428, 133] on div "Account Executive, LE, GTS - WI" at bounding box center [365, 138] width 181 height 12
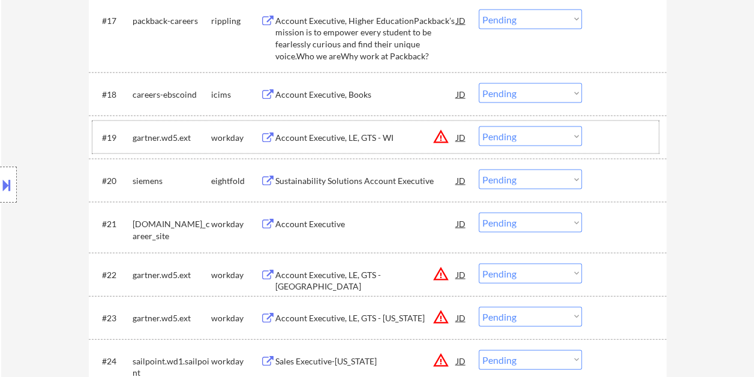
drag, startPoint x: 612, startPoint y: 140, endPoint x: 571, endPoint y: 146, distance: 41.2
click at [608, 140] on div at bounding box center [625, 138] width 53 height 22
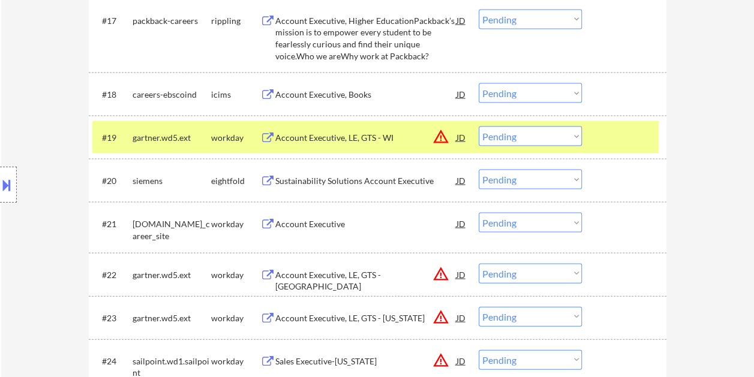
click at [571, 142] on select "Choose an option... Pending Applied Excluded (Questions) Excluded (Expired) Exc…" at bounding box center [530, 137] width 103 height 20
click at [479, 127] on select "Choose an option... Pending Applied Excluded (Questions) Excluded (Expired) Exc…" at bounding box center [530, 137] width 103 height 20
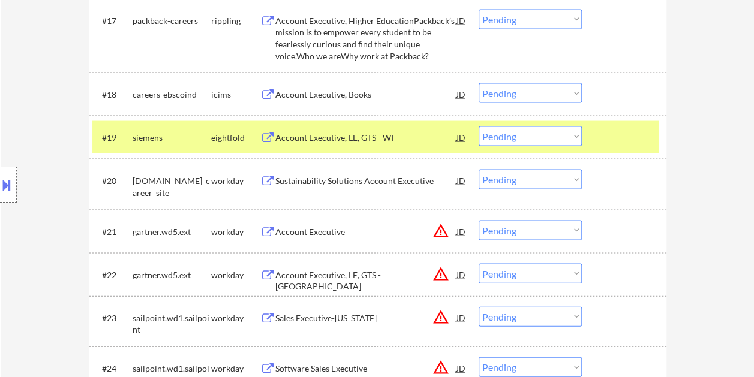
click at [608, 129] on div at bounding box center [625, 138] width 53 height 22
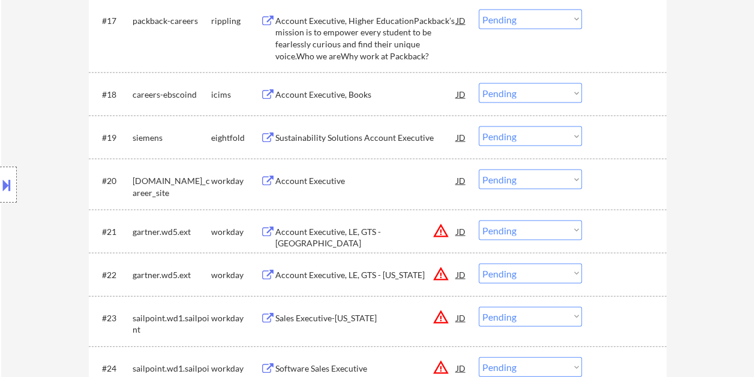
click at [622, 190] on div at bounding box center [625, 181] width 53 height 22
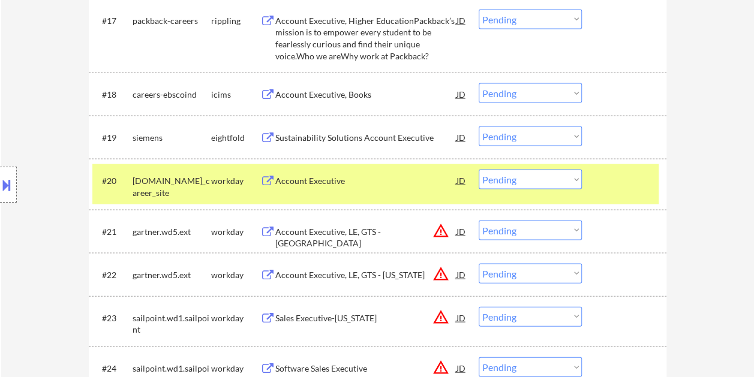
click at [287, 182] on div "Account Executive" at bounding box center [365, 181] width 181 height 12
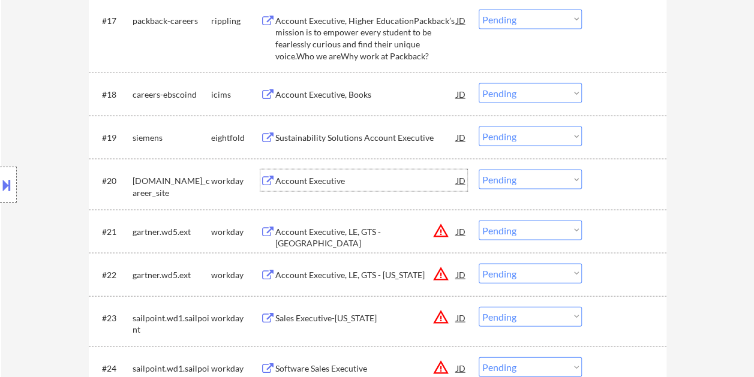
click at [610, 186] on div at bounding box center [625, 181] width 53 height 22
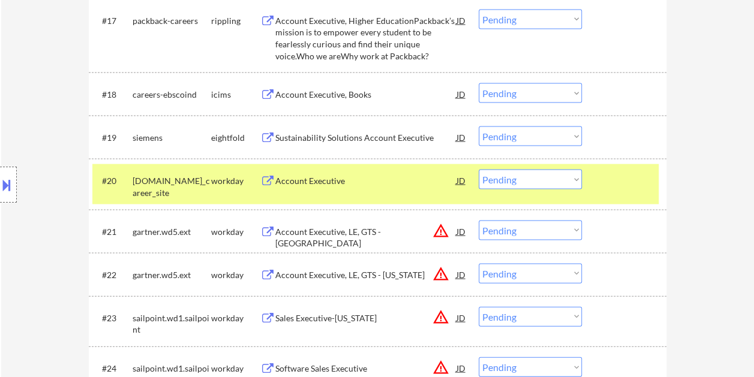
click at [570, 182] on select "Choose an option... Pending Applied Excluded (Questions) Excluded (Expired) Exc…" at bounding box center [530, 180] width 103 height 20
click at [479, 170] on select "Choose an option... Pending Applied Excluded (Questions) Excluded (Expired) Exc…" at bounding box center [530, 180] width 103 height 20
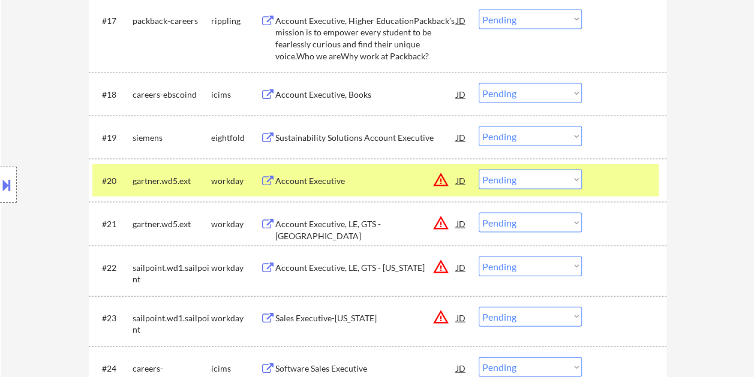
click at [623, 176] on div at bounding box center [625, 181] width 53 height 22
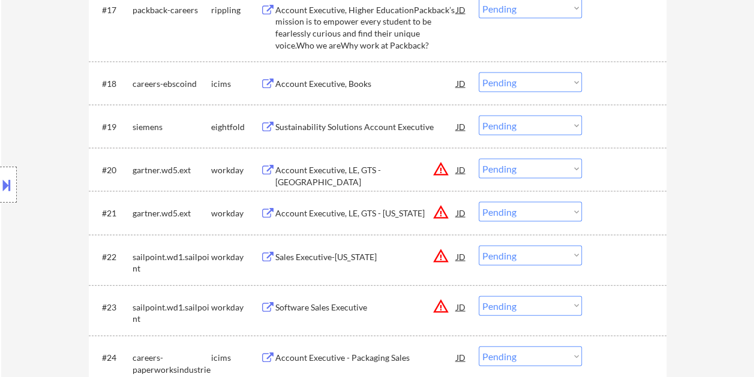
scroll to position [1131, 0]
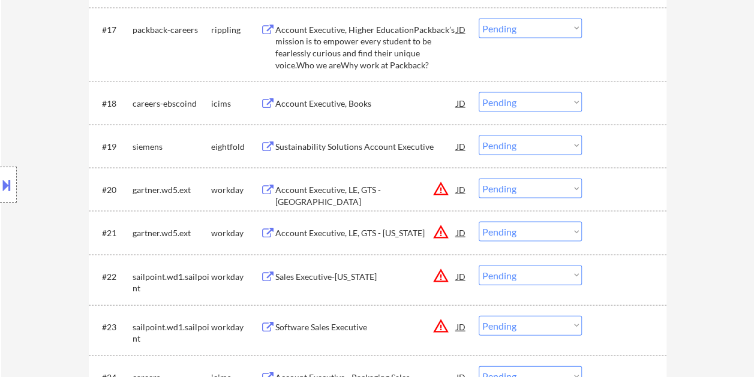
click at [613, 188] on div at bounding box center [625, 190] width 53 height 22
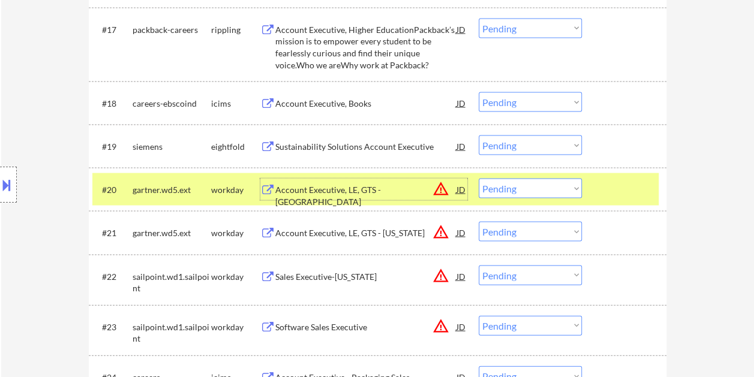
click at [373, 194] on div "Account Executive, LE, GTS - [GEOGRAPHIC_DATA]" at bounding box center [365, 195] width 181 height 23
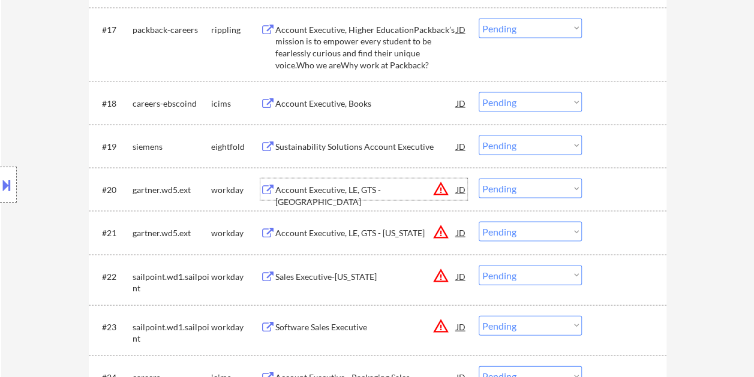
click at [596, 181] on div "#20 gartner.wd5.ext workday Account Executive, LE, GTS - San Francisco JD warni…" at bounding box center [375, 189] width 566 height 32
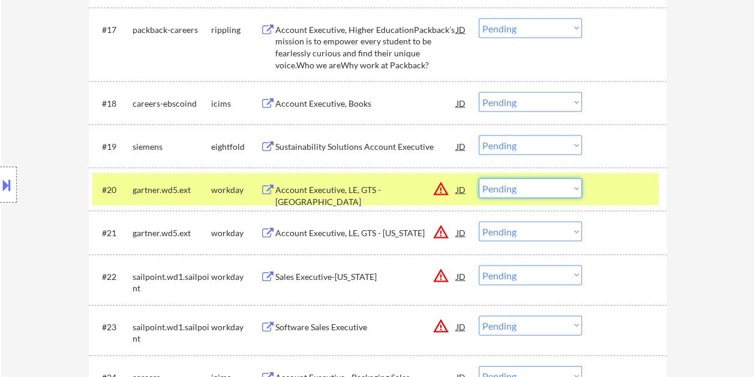
click at [559, 182] on select "Choose an option... Pending Applied Excluded (Questions) Excluded (Expired) Exc…" at bounding box center [530, 189] width 103 height 20
click at [479, 179] on select "Choose an option... Pending Applied Excluded (Questions) Excluded (Expired) Exc…" at bounding box center [530, 189] width 103 height 20
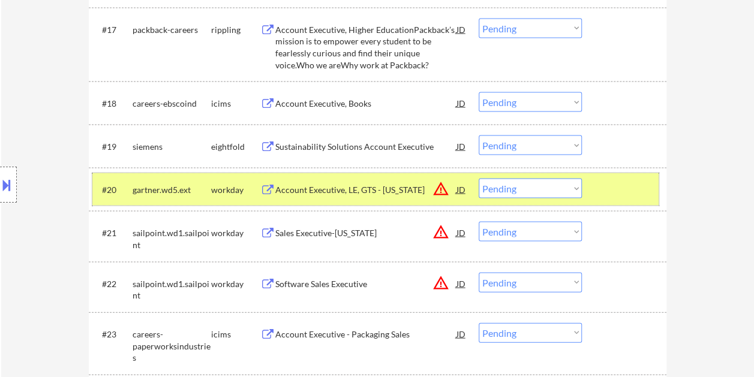
click at [620, 180] on div at bounding box center [625, 190] width 53 height 22
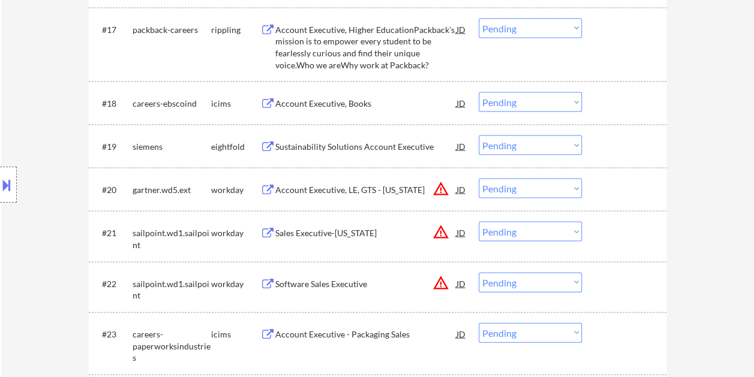
click at [622, 182] on div at bounding box center [625, 190] width 53 height 22
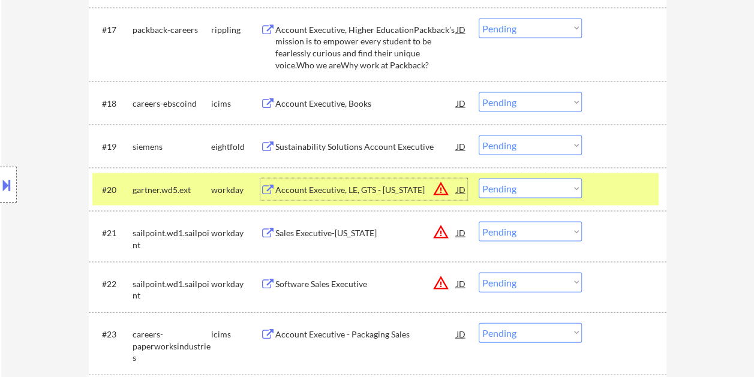
click at [322, 194] on div "Account Executive, LE, GTS - [US_STATE]" at bounding box center [365, 190] width 181 height 12
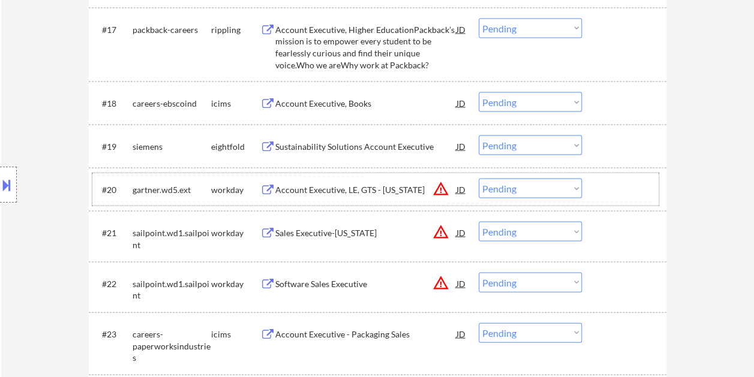
drag, startPoint x: 600, startPoint y: 180, endPoint x: 577, endPoint y: 188, distance: 24.1
click at [598, 182] on div "#20 gartner.wd5.ext workday Account Executive, LE, GTS - [US_STATE] JD warning_…" at bounding box center [375, 189] width 566 height 32
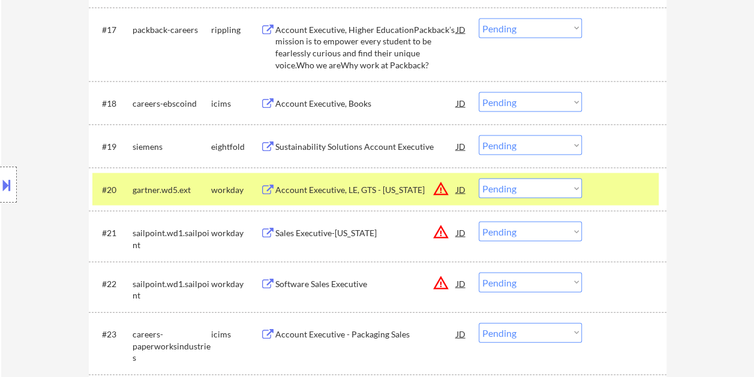
click at [577, 188] on select "Choose an option... Pending Applied Excluded (Questions) Excluded (Expired) Exc…" at bounding box center [530, 189] width 103 height 20
click at [479, 179] on select "Choose an option... Pending Applied Excluded (Questions) Excluded (Expired) Exc…" at bounding box center [530, 189] width 103 height 20
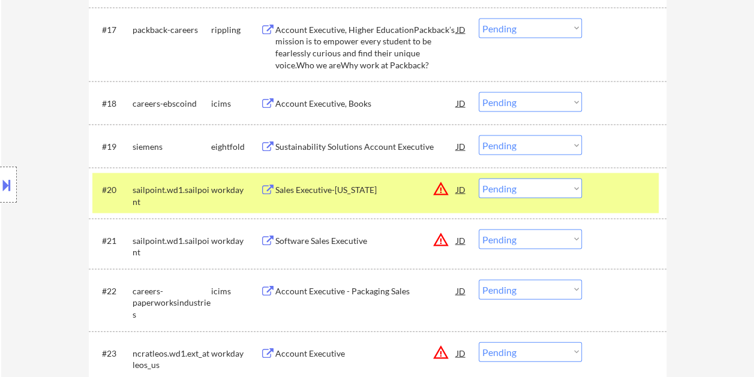
click at [628, 187] on div at bounding box center [625, 190] width 53 height 22
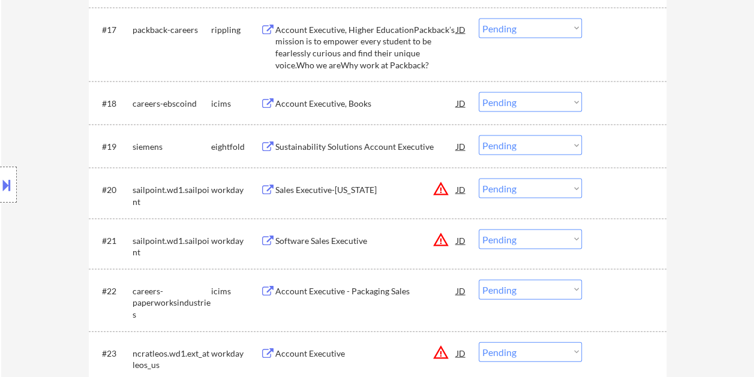
click at [629, 200] on div "#20 sailpoint.wd1.sailpoint workday Sales Executive-[US_STATE] JD warning_amber…" at bounding box center [375, 193] width 566 height 40
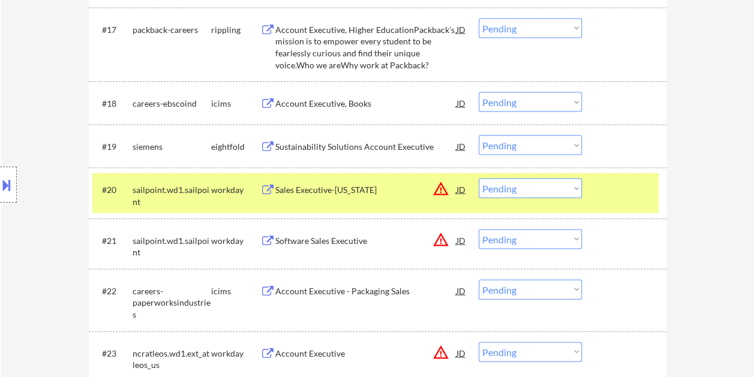
click at [346, 188] on div "Sales Executive-[US_STATE]" at bounding box center [365, 190] width 181 height 12
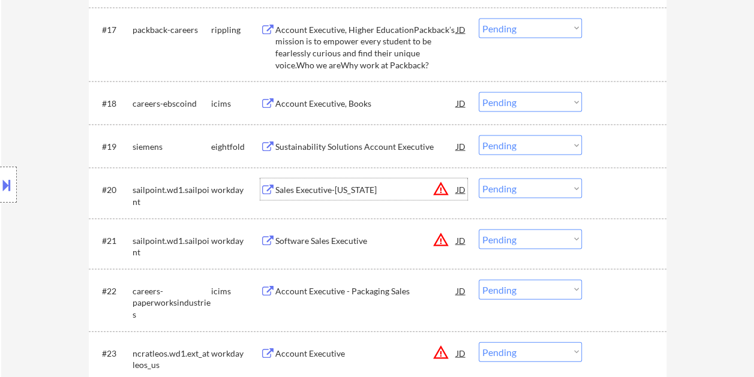
drag, startPoint x: 607, startPoint y: 191, endPoint x: 599, endPoint y: 188, distance: 8.9
click at [607, 191] on div at bounding box center [625, 190] width 53 height 22
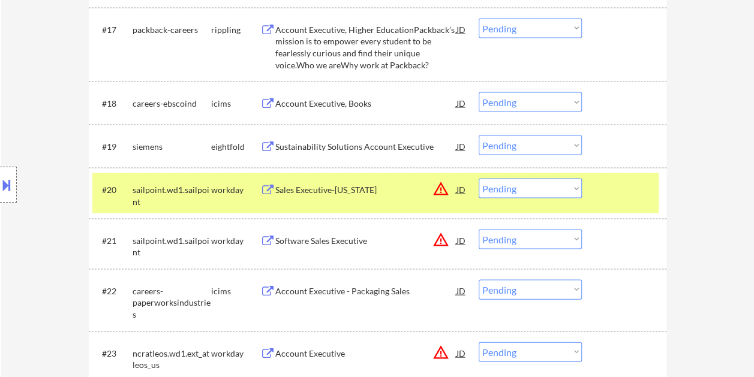
click at [577, 187] on select "Choose an option... Pending Applied Excluded (Questions) Excluded (Expired) Exc…" at bounding box center [530, 189] width 103 height 20
click at [479, 179] on select "Choose an option... Pending Applied Excluded (Questions) Excluded (Expired) Exc…" at bounding box center [530, 189] width 103 height 20
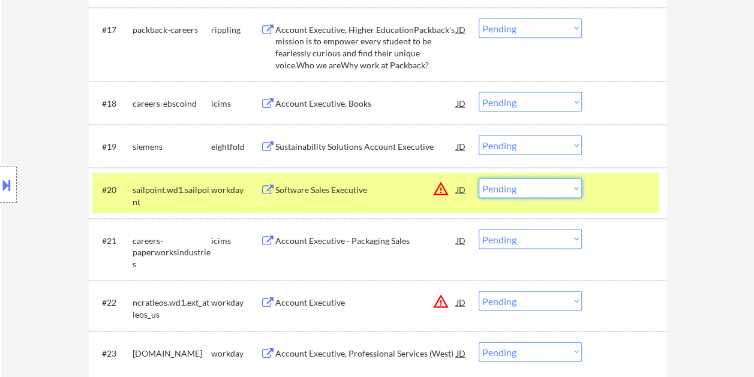
click at [575, 179] on select "Choose an option... Pending Applied Excluded (Questions) Excluded (Expired) Exc…" at bounding box center [530, 189] width 103 height 20
click at [479, 179] on select "Choose an option... Pending Applied Excluded (Questions) Excluded (Expired) Exc…" at bounding box center [530, 189] width 103 height 20
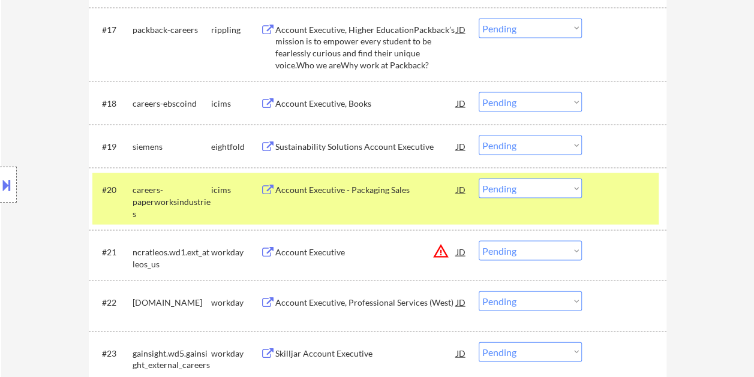
click at [602, 208] on div "#20 careers-paperworksindustries icims Account Executive - Packaging Sales JD w…" at bounding box center [375, 199] width 566 height 52
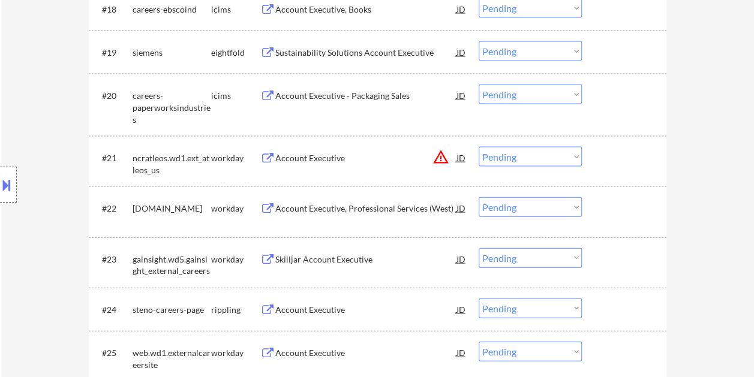
scroll to position [1251, 0]
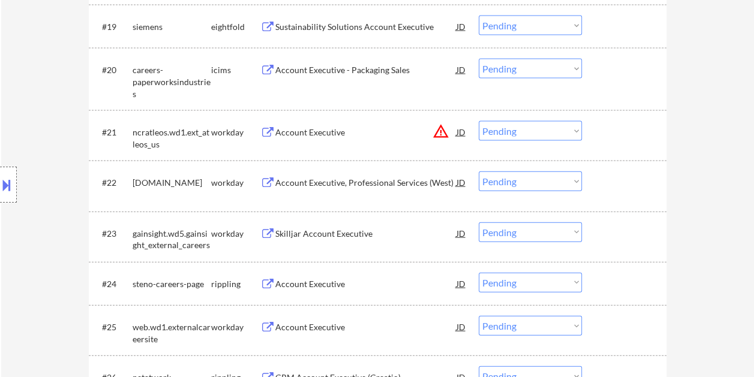
click at [613, 126] on div at bounding box center [625, 132] width 53 height 22
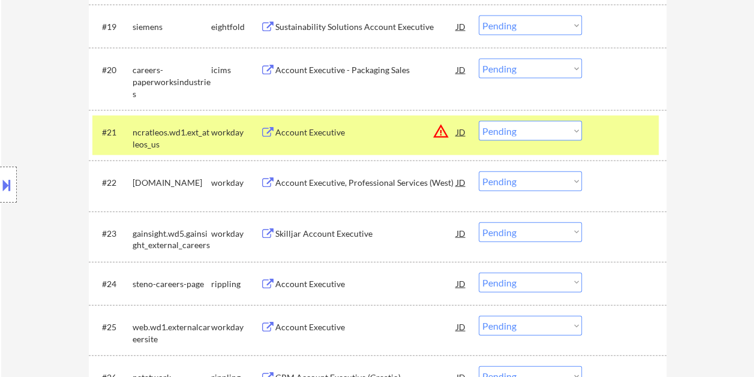
click at [349, 143] on div "#21 ncratleos.wd1.ext_atleos_us workday Account Executive JD warning_amber Choo…" at bounding box center [375, 136] width 566 height 40
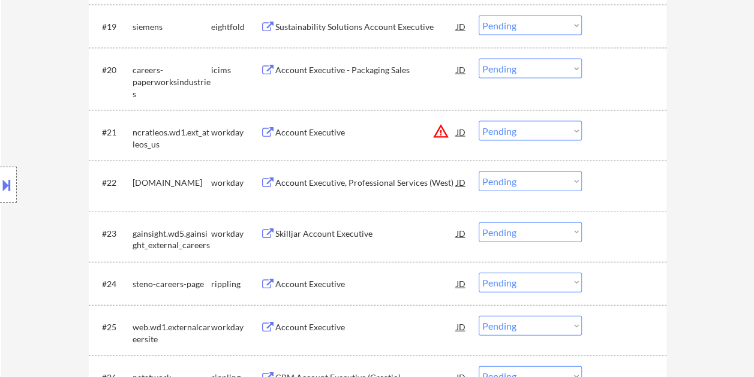
click at [627, 132] on div at bounding box center [625, 132] width 53 height 22
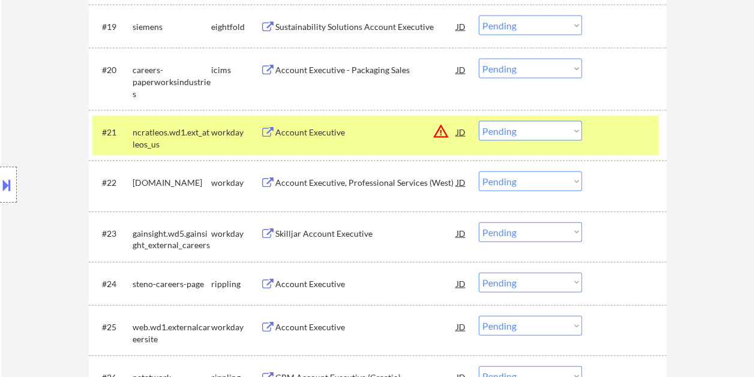
click at [334, 127] on div "Account Executive" at bounding box center [365, 133] width 181 height 12
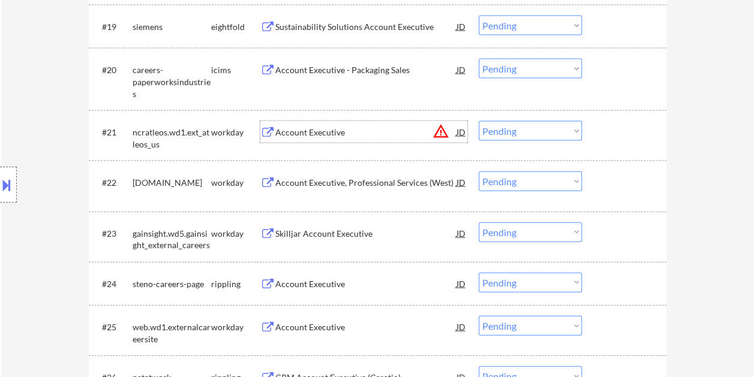
click at [608, 128] on div at bounding box center [625, 132] width 53 height 22
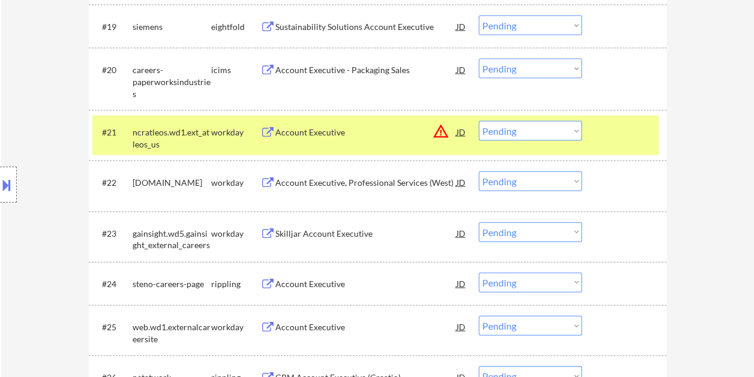
click at [577, 131] on select "Choose an option... Pending Applied Excluded (Questions) Excluded (Expired) Exc…" at bounding box center [530, 131] width 103 height 20
click at [479, 121] on select "Choose an option... Pending Applied Excluded (Questions) Excluded (Expired) Exc…" at bounding box center [530, 131] width 103 height 20
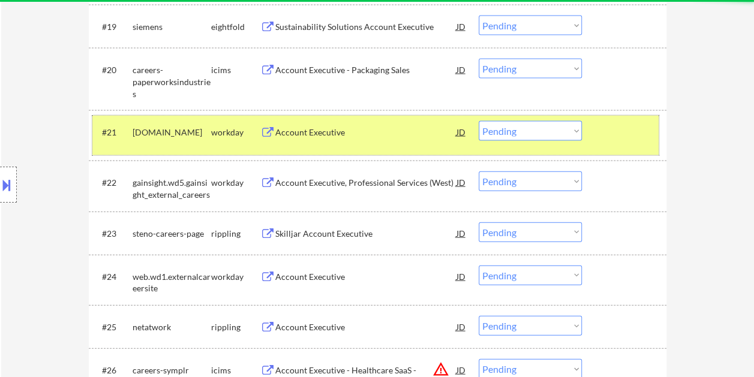
click at [619, 140] on div at bounding box center [625, 132] width 53 height 22
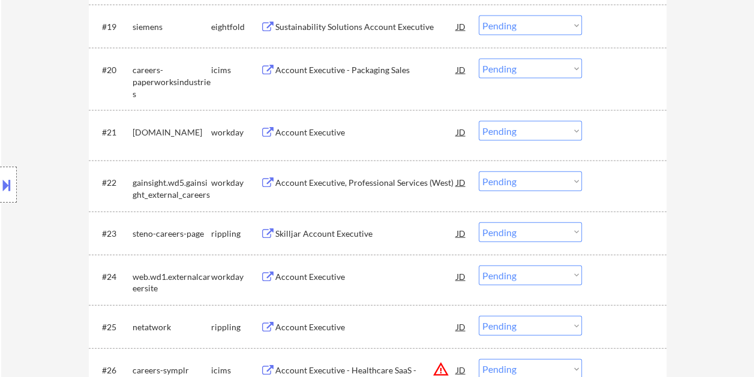
click at [628, 139] on div at bounding box center [625, 132] width 53 height 22
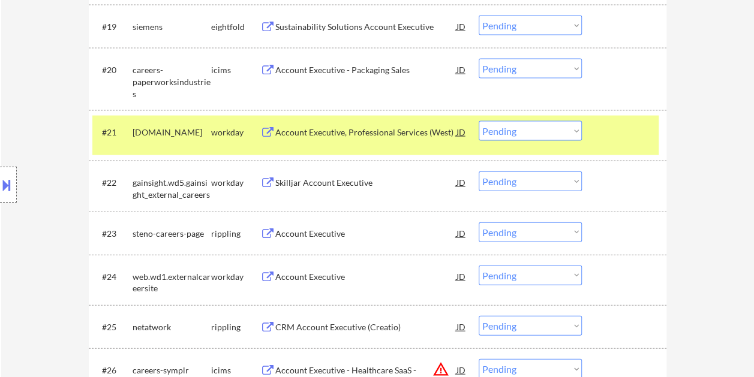
click at [626, 132] on div at bounding box center [625, 132] width 53 height 22
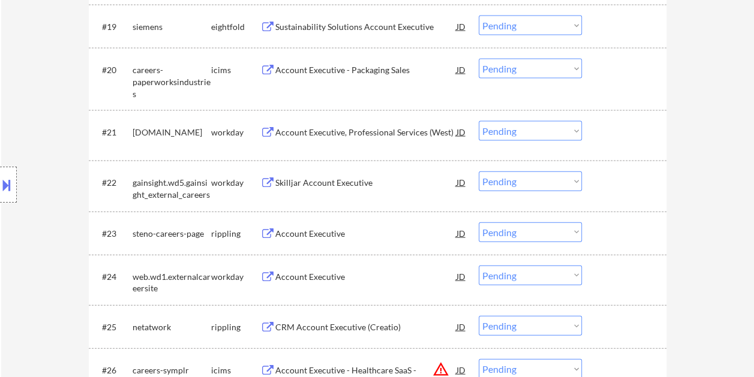
click at [622, 134] on div at bounding box center [625, 132] width 53 height 22
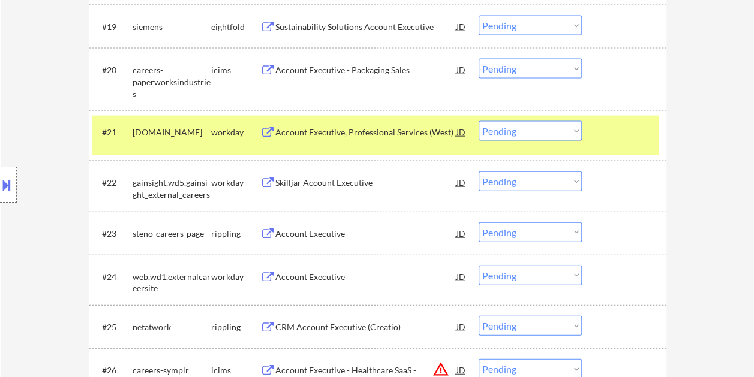
click at [384, 136] on div "Account Executive, Professional Services (West)" at bounding box center [365, 133] width 181 height 12
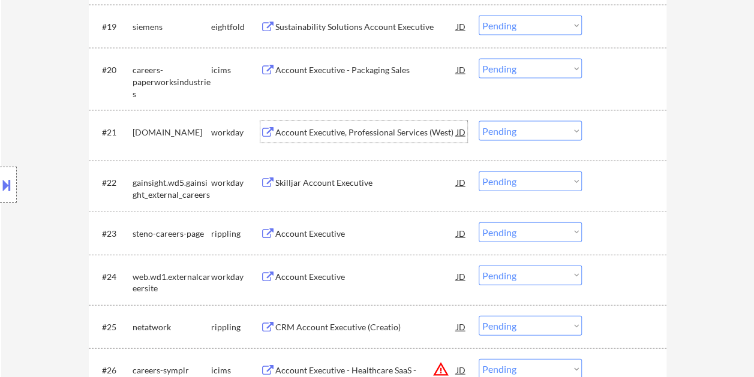
click at [616, 131] on div at bounding box center [625, 132] width 53 height 22
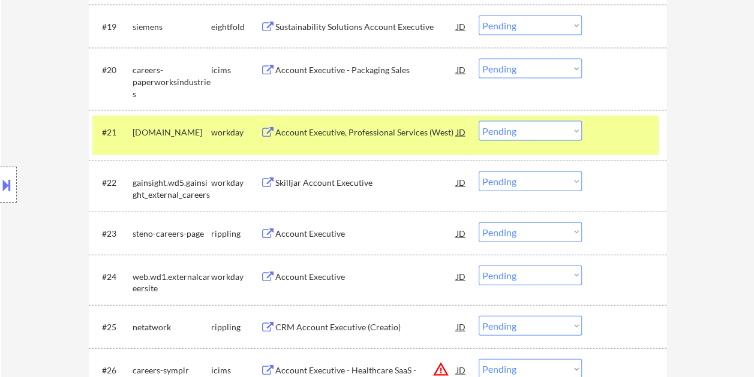
click at [569, 130] on select "Choose an option... Pending Applied Excluded (Questions) Excluded (Expired) Exc…" at bounding box center [530, 131] width 103 height 20
click at [479, 121] on select "Choose an option... Pending Applied Excluded (Questions) Excluded (Expired) Exc…" at bounding box center [530, 131] width 103 height 20
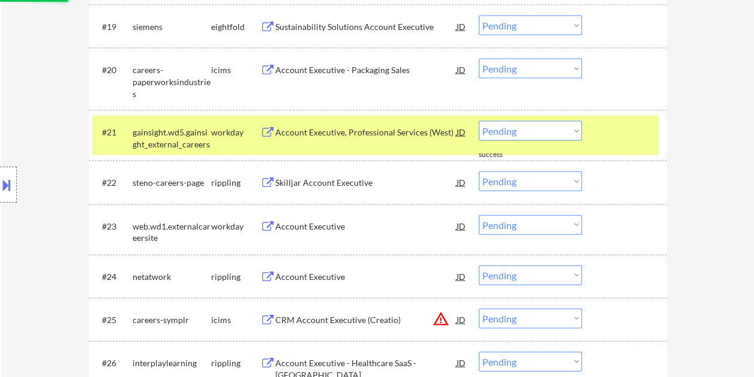
click at [641, 140] on div at bounding box center [625, 132] width 53 height 22
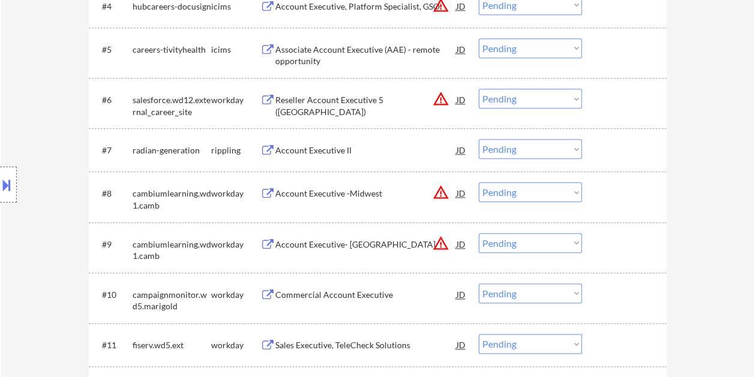
scroll to position [540, 0]
click at [636, 96] on div at bounding box center [625, 101] width 53 height 22
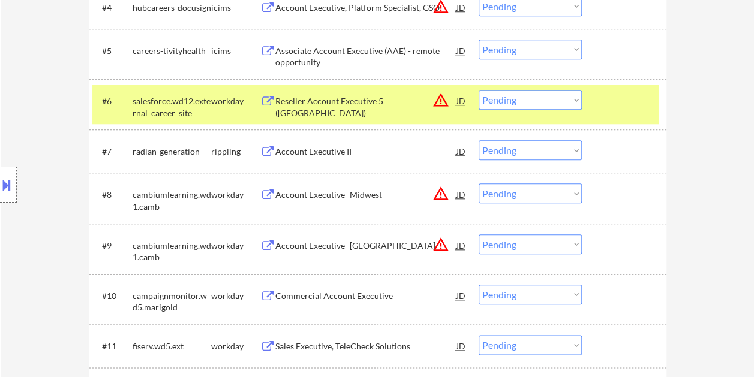
click at [314, 107] on div "Reseller Account Executive 5 ([GEOGRAPHIC_DATA])" at bounding box center [365, 106] width 181 height 23
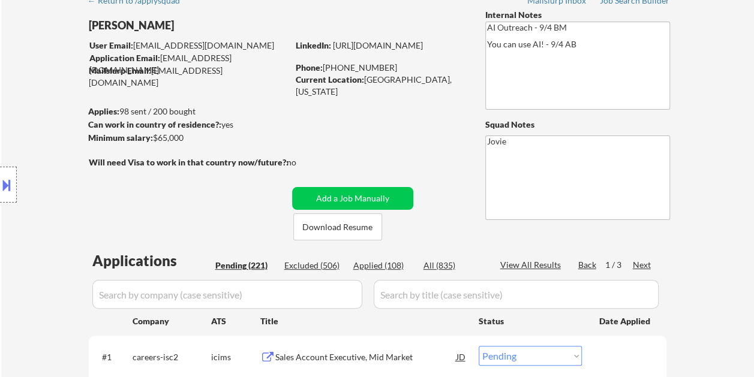
scroll to position [120, 0]
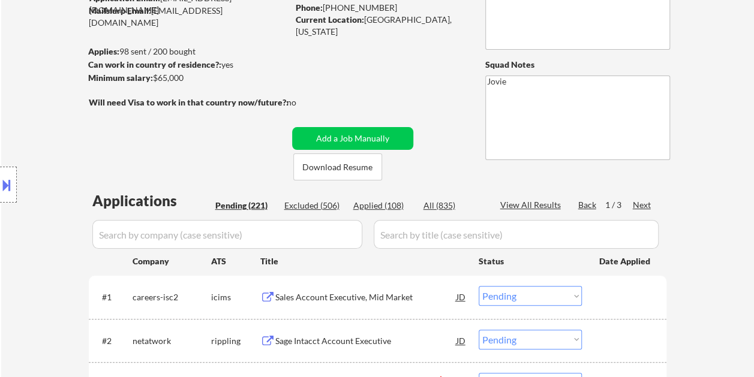
click at [379, 206] on div "Applied (108)" at bounding box center [383, 206] width 60 height 12
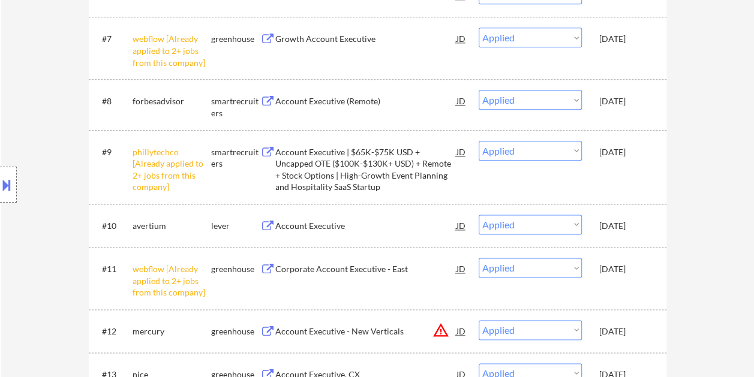
scroll to position [0, 0]
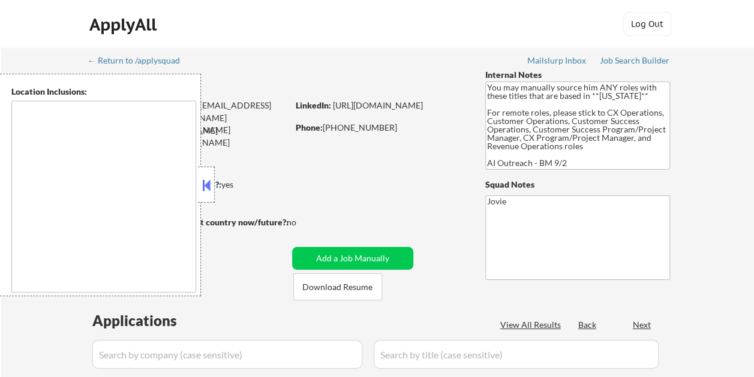
type textarea "[GEOGRAPHIC_DATA], [GEOGRAPHIC_DATA] [GEOGRAPHIC_DATA], [GEOGRAPHIC_DATA] [GEOG…"
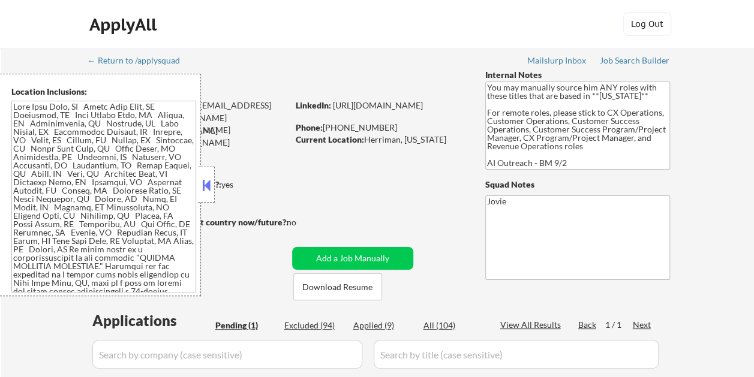
click at [209, 176] on button at bounding box center [206, 185] width 13 height 18
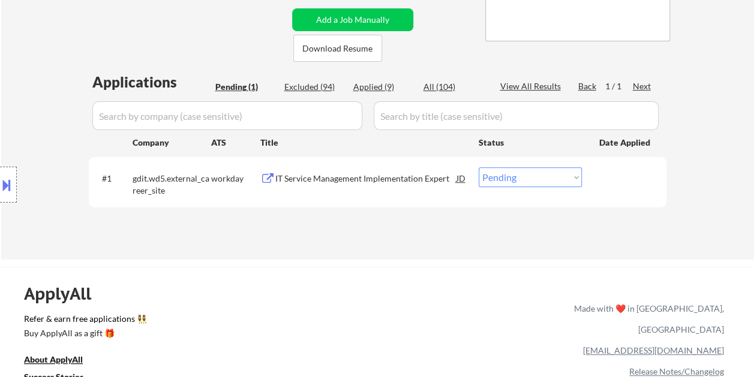
scroll to position [240, 0]
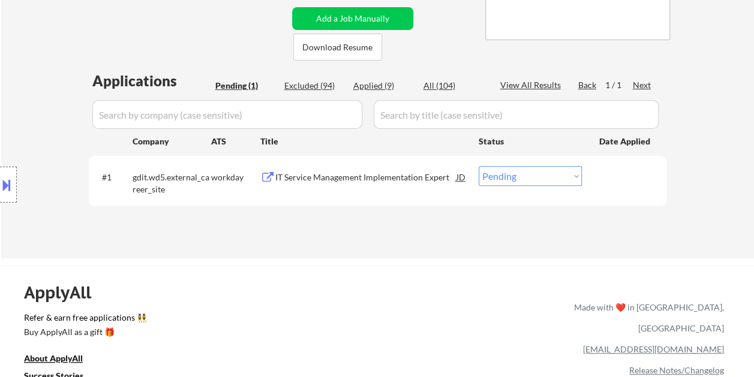
click at [364, 179] on div "IT Service Management Implementation Expert" at bounding box center [365, 178] width 181 height 12
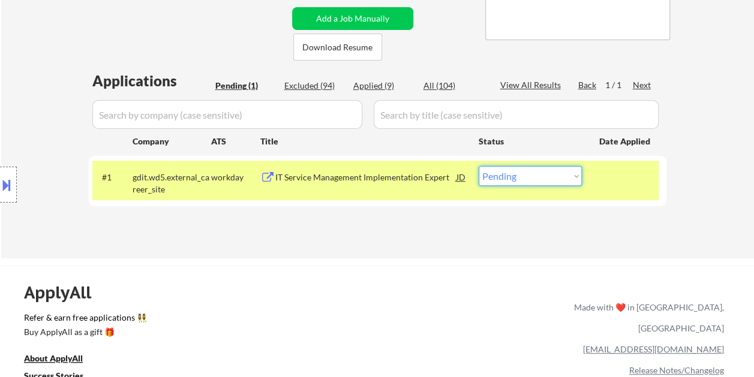
click at [574, 179] on select "Choose an option... Pending Applied Excluded (Questions) Excluded (Expired) Exc…" at bounding box center [530, 176] width 103 height 20
select select ""excluded__bad_match_""
click at [479, 166] on select "Choose an option... Pending Applied Excluded (Questions) Excluded (Expired) Exc…" at bounding box center [530, 176] width 103 height 20
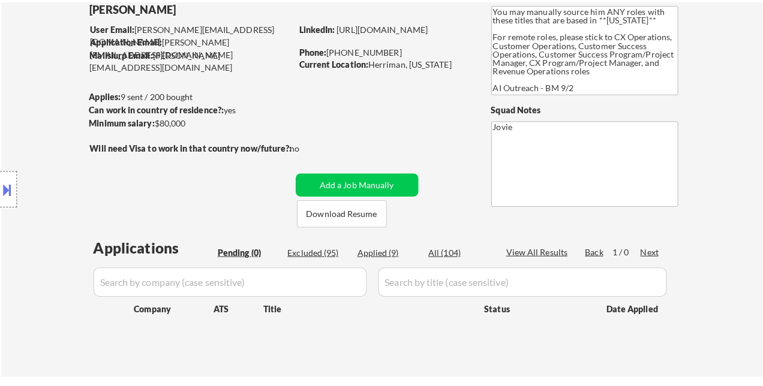
scroll to position [60, 0]
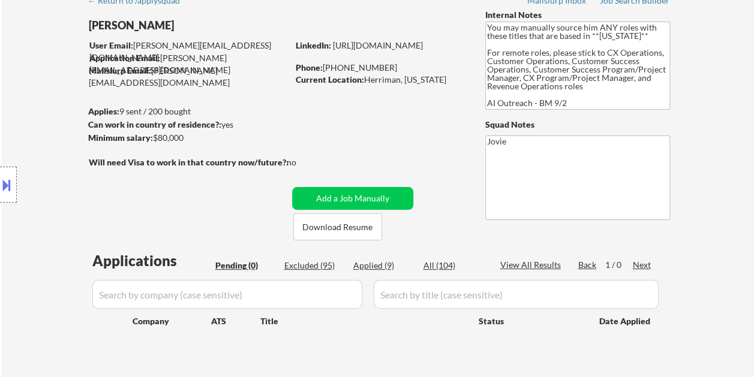
click at [220, 47] on div "User Email: alex.hodgkinson@pm.me" at bounding box center [188, 51] width 199 height 23
click at [181, 39] on div "Alex Hodgkinson" at bounding box center [212, 29] width 247 height 22
click at [151, 44] on div "User Email: alex.hodgkinson@pm.me" at bounding box center [188, 51] width 199 height 23
click at [89, 44] on div "User Email: alex.hodgkinson@pm.me Application Email: Alex.Hodgkinson@pm.me Mail…" at bounding box center [188, 59] width 199 height 38
click at [106, 46] on strong "User Email:" at bounding box center [111, 45] width 44 height 10
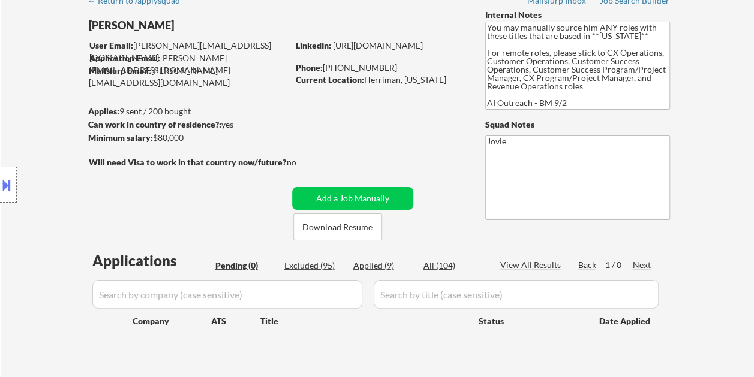
click at [105, 57] on strong "Application Email:" at bounding box center [124, 58] width 71 height 10
drag, startPoint x: 91, startPoint y: 56, endPoint x: 105, endPoint y: 57, distance: 13.8
click at [105, 57] on strong "Application Email:" at bounding box center [124, 58] width 71 height 10
drag, startPoint x: 105, startPoint y: 57, endPoint x: 248, endPoint y: 90, distance: 147.2
click at [248, 90] on div "← Return to /applysquad Mailslurp Inbox Job Search Builder Alex Hodgkinson User…" at bounding box center [378, 183] width 599 height 391
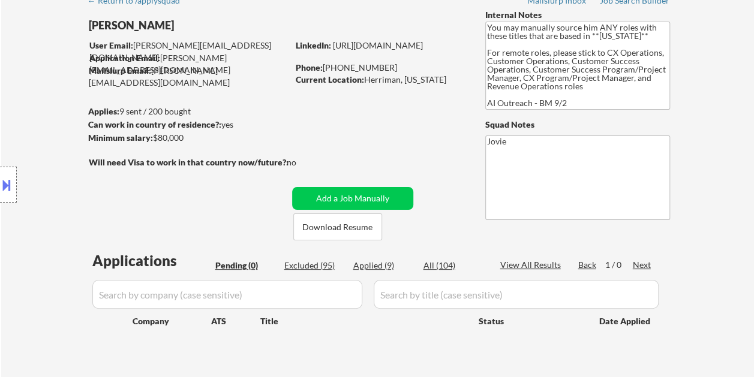
click at [176, 72] on div "Mailslurp Email: alex.hodgkinson@mailflux.com" at bounding box center [188, 76] width 199 height 23
click at [413, 152] on div "← Return to /applysquad Mailslurp Inbox Job Search Builder Alex Hodgkinson User…" at bounding box center [378, 183] width 599 height 391
click at [232, 162] on strong "Will need Visa to work in that country now/future?:" at bounding box center [189, 162] width 200 height 10
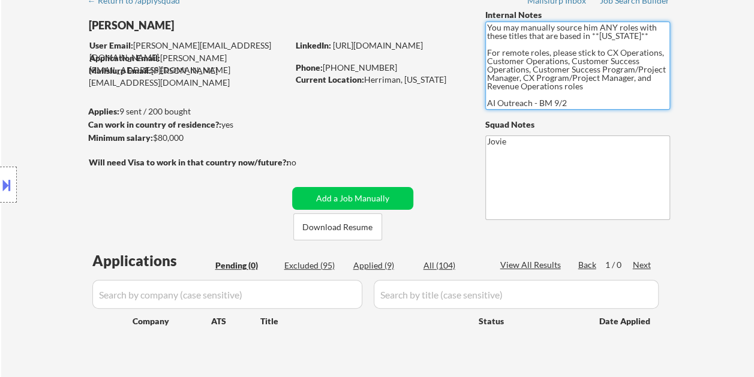
drag, startPoint x: 599, startPoint y: 35, endPoint x: 614, endPoint y: 35, distance: 15.6
click at [614, 35] on textarea "You may manually source him ANY roles with these titles that are based in **Uta…" at bounding box center [577, 66] width 185 height 88
click at [643, 74] on textarea "You may manually source him ANY roles with these titles that are based in **Uta…" at bounding box center [577, 66] width 185 height 88
drag, startPoint x: 596, startPoint y: 36, endPoint x: 614, endPoint y: 34, distance: 17.6
click at [616, 34] on textarea "You may manually source him ANY roles with these titles that are based in **Uta…" at bounding box center [577, 66] width 185 height 88
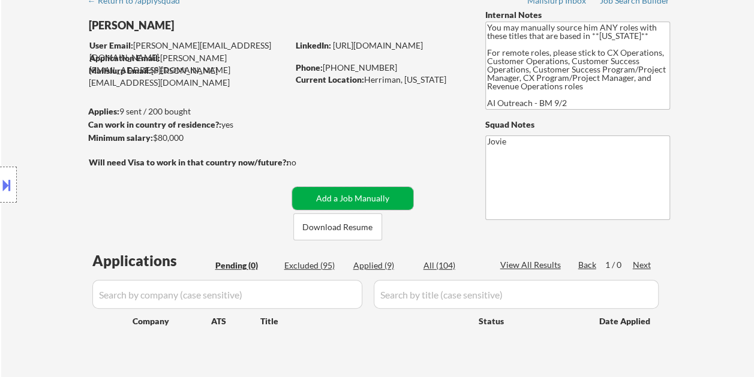
click at [328, 200] on button "Add a Job Manually" at bounding box center [352, 198] width 121 height 23
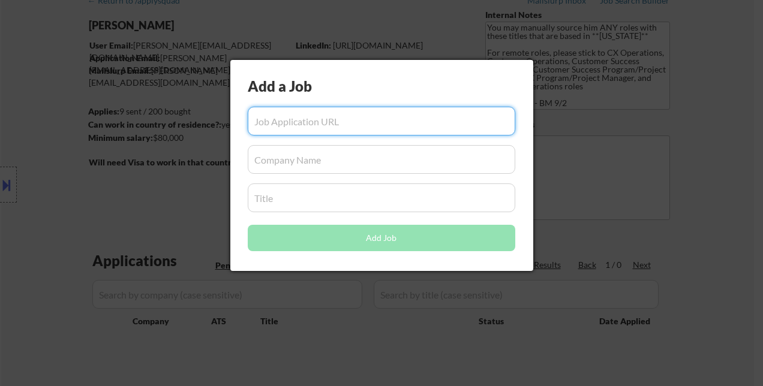
click at [308, 126] on input "input" at bounding box center [382, 121] width 268 height 29
paste input "https://www.simplyhired.com/job/98pgjVpw_Q4BlSuqS8VhaCZQCpCmriRF-z9m8yacq_KSFG8…"
type input "https://www.simplyhired.com/job/98pgjVpw_Q4BlSuqS8VhaCZQCpCmriRF-z9m8yacq_KSFG8…"
click at [303, 151] on input "input" at bounding box center [382, 159] width 268 height 29
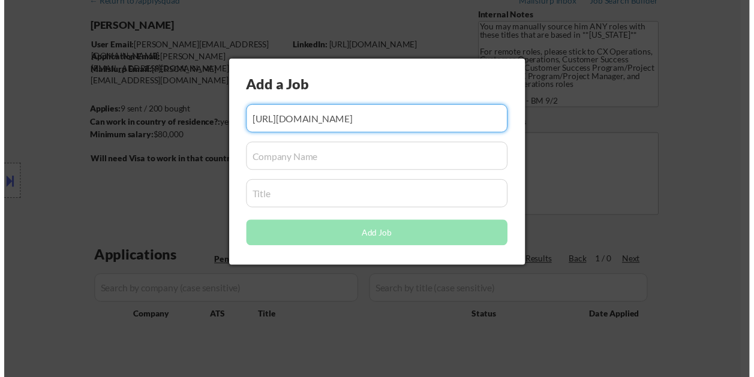
scroll to position [0, 0]
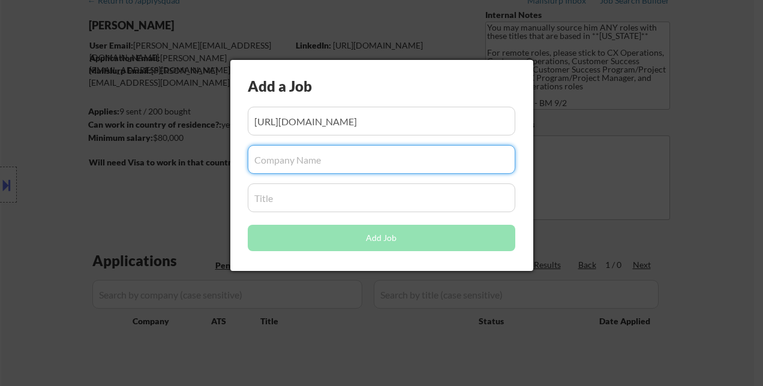
click at [262, 156] on input "input" at bounding box center [382, 159] width 268 height 29
paste input "Brex"
type input "Brex"
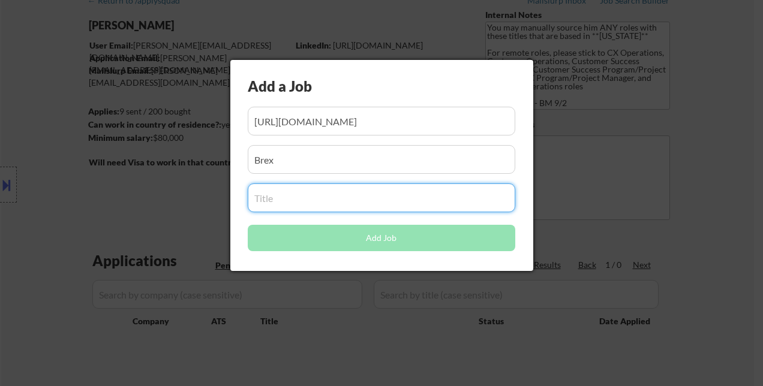
click at [281, 194] on input "input" at bounding box center [382, 198] width 268 height 29
click at [275, 195] on input "input" at bounding box center [382, 198] width 268 height 29
paste input "Revenue Operations Manager"
type input "Revenue Operations Manager"
click at [383, 154] on input "input" at bounding box center [382, 159] width 268 height 29
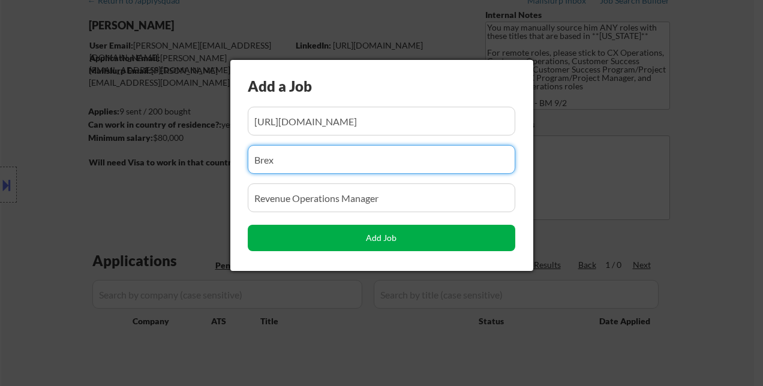
click at [380, 237] on button "Add Job" at bounding box center [382, 238] width 268 height 26
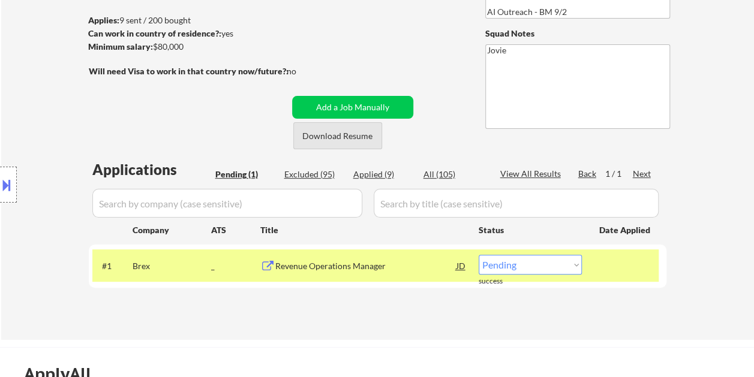
scroll to position [180, 0]
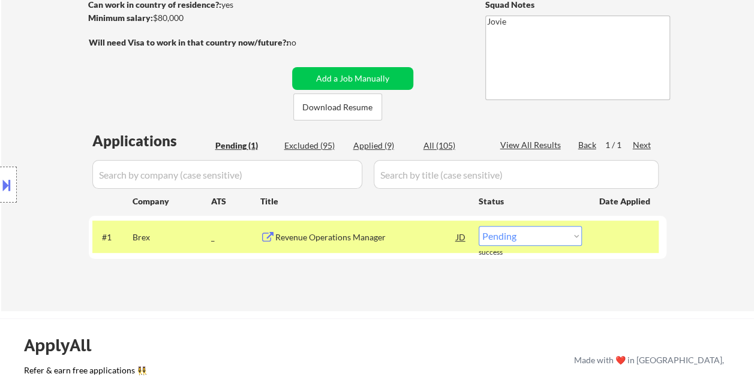
click at [299, 231] on div "Revenue Operations Manager" at bounding box center [365, 237] width 181 height 22
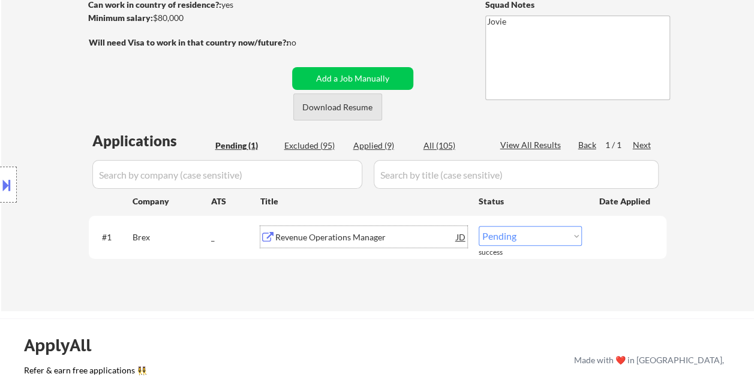
click at [332, 106] on button "Download Resume" at bounding box center [337, 107] width 89 height 27
click at [383, 148] on div "Applied (9)" at bounding box center [383, 146] width 60 height 12
select select ""applied""
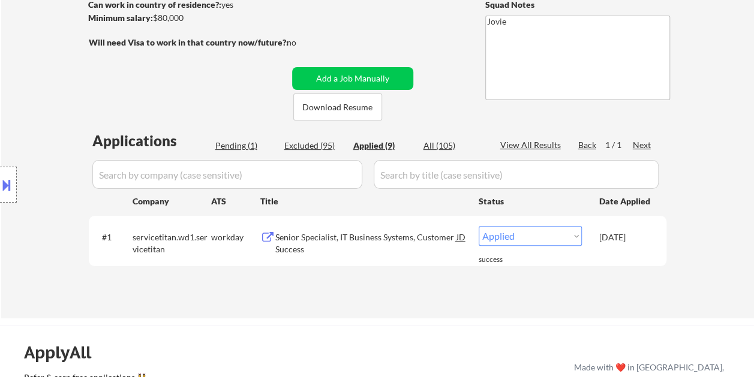
select select ""applied""
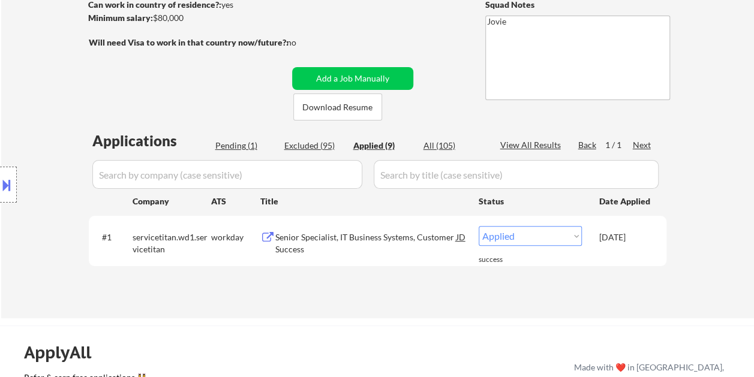
select select ""applied""
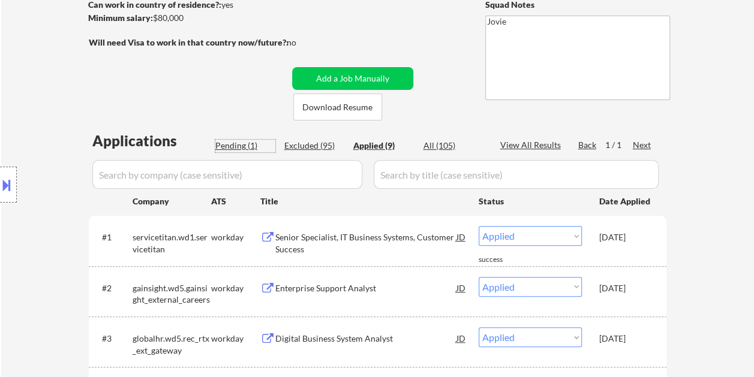
click at [245, 149] on div "Pending (1)" at bounding box center [245, 146] width 60 height 12
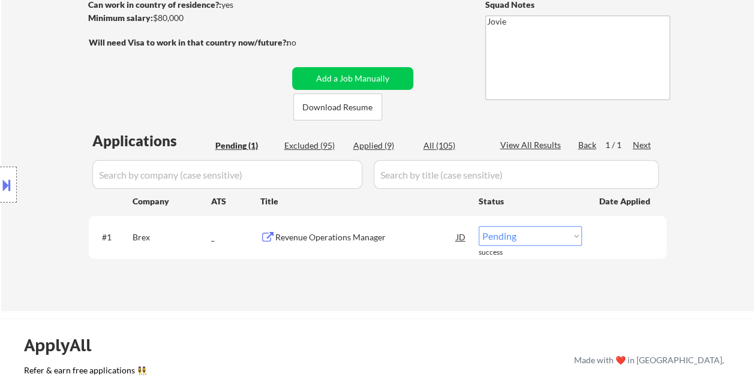
click at [528, 240] on select "Choose an option... Pending Applied Excluded (Questions) Excluded (Expired) Exc…" at bounding box center [530, 236] width 103 height 20
select select ""applied""
click at [479, 226] on select "Choose an option... Pending Applied Excluded (Questions) Excluded (Expired) Exc…" at bounding box center [530, 236] width 103 height 20
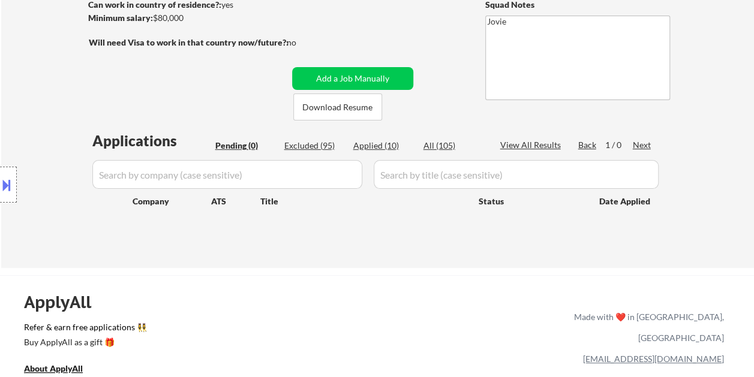
click at [10, 186] on button at bounding box center [6, 185] width 13 height 20
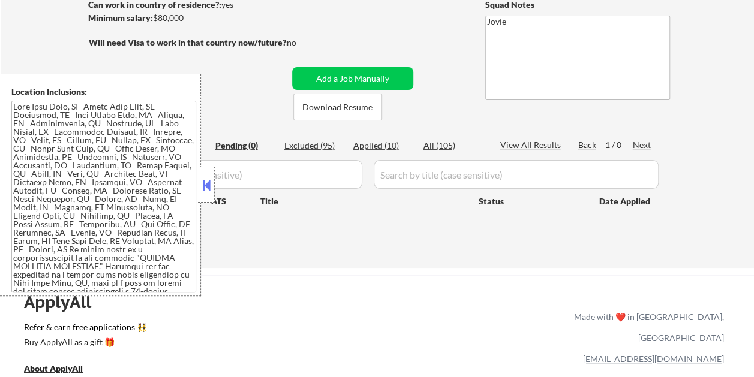
click at [208, 188] on button at bounding box center [206, 185] width 13 height 18
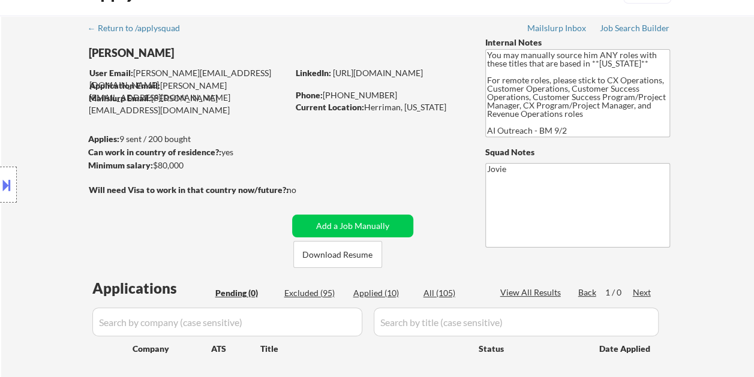
scroll to position [60, 0]
